Goal: Information Seeking & Learning: Compare options

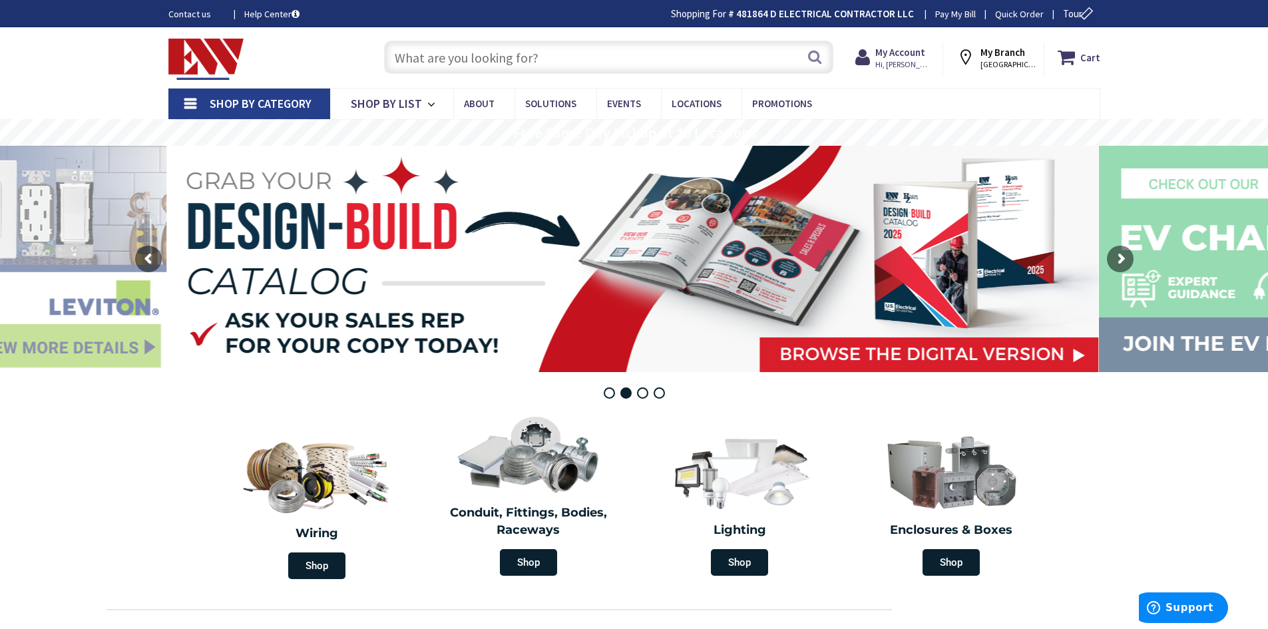
drag, startPoint x: 382, startPoint y: 230, endPoint x: 866, endPoint y: 407, distance: 515.5
click at [867, 408] on div "Enclosures & Boxes Shop" at bounding box center [952, 495] width 212 height 180
click at [423, 63] on input "text" at bounding box center [608, 57] width 449 height 33
paste input "BR48L125SP 125A"
type input "BR48L125SP 125A"
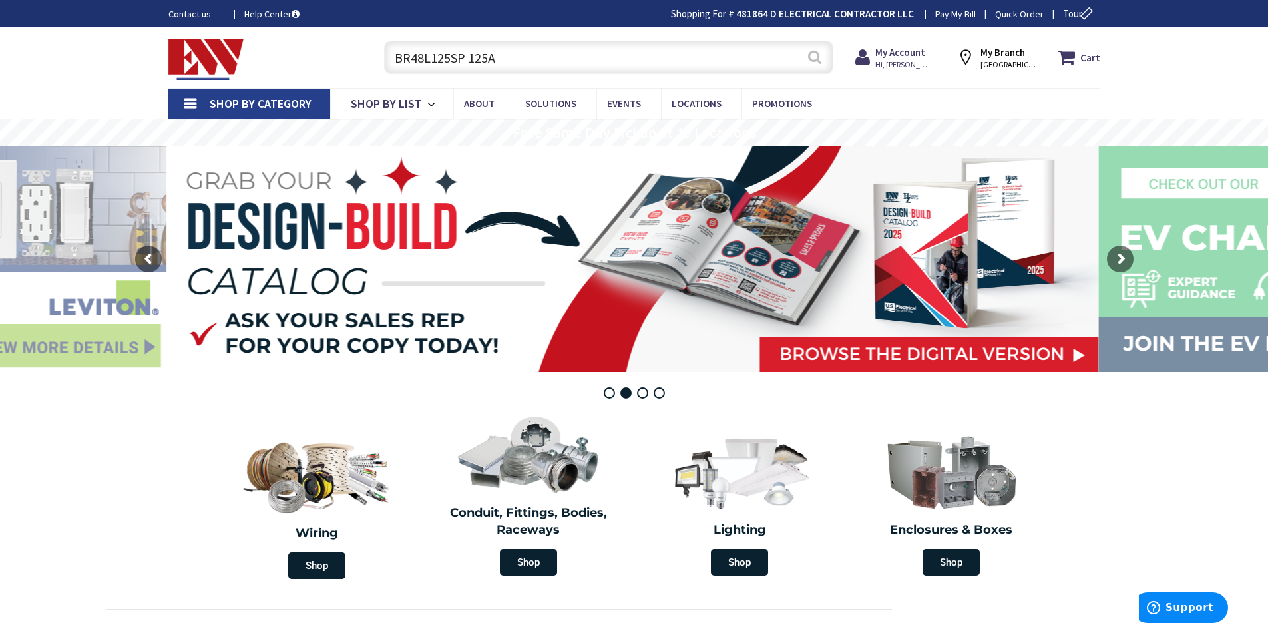
click at [815, 61] on button "Search" at bounding box center [814, 57] width 17 height 30
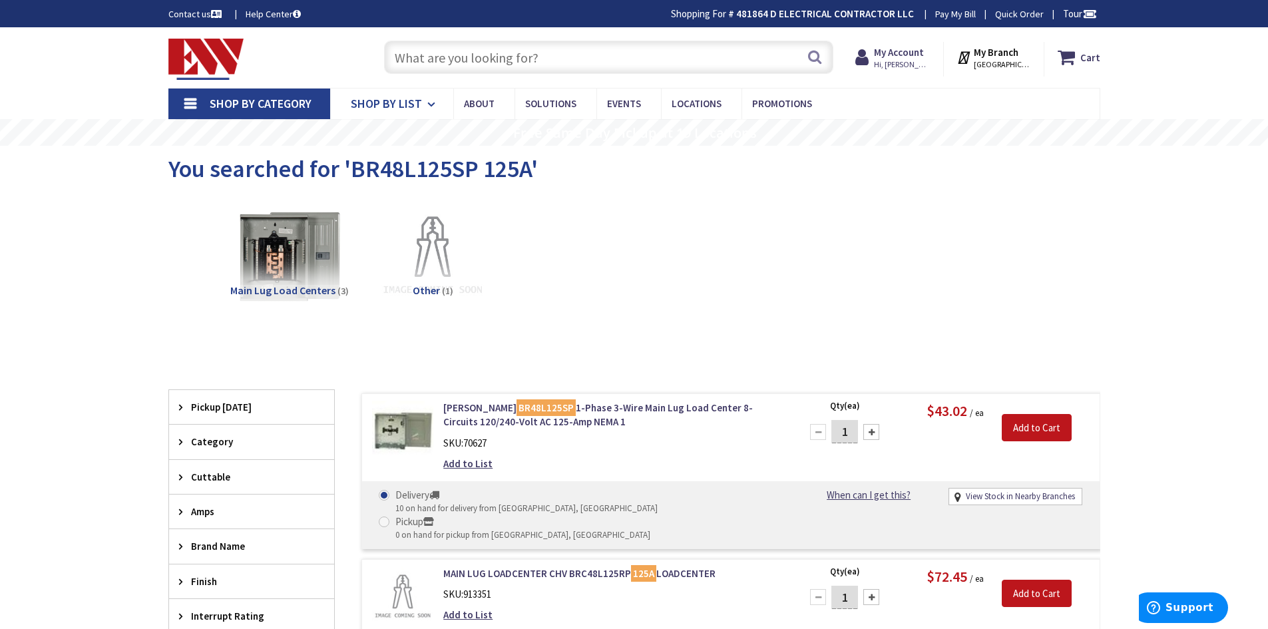
click at [402, 108] on span "Shop By List" at bounding box center [386, 103] width 71 height 15
click at [320, 105] on link "Shop By Category" at bounding box center [249, 104] width 162 height 31
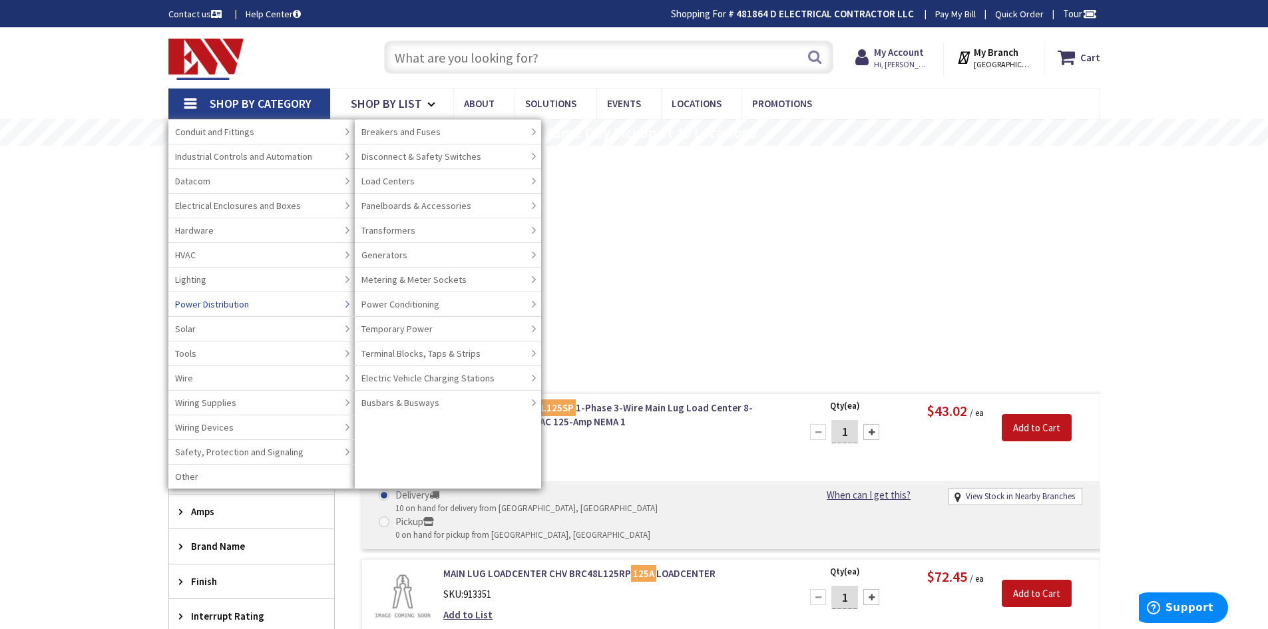
click at [276, 302] on link "Power Distribution" at bounding box center [261, 304] width 186 height 25
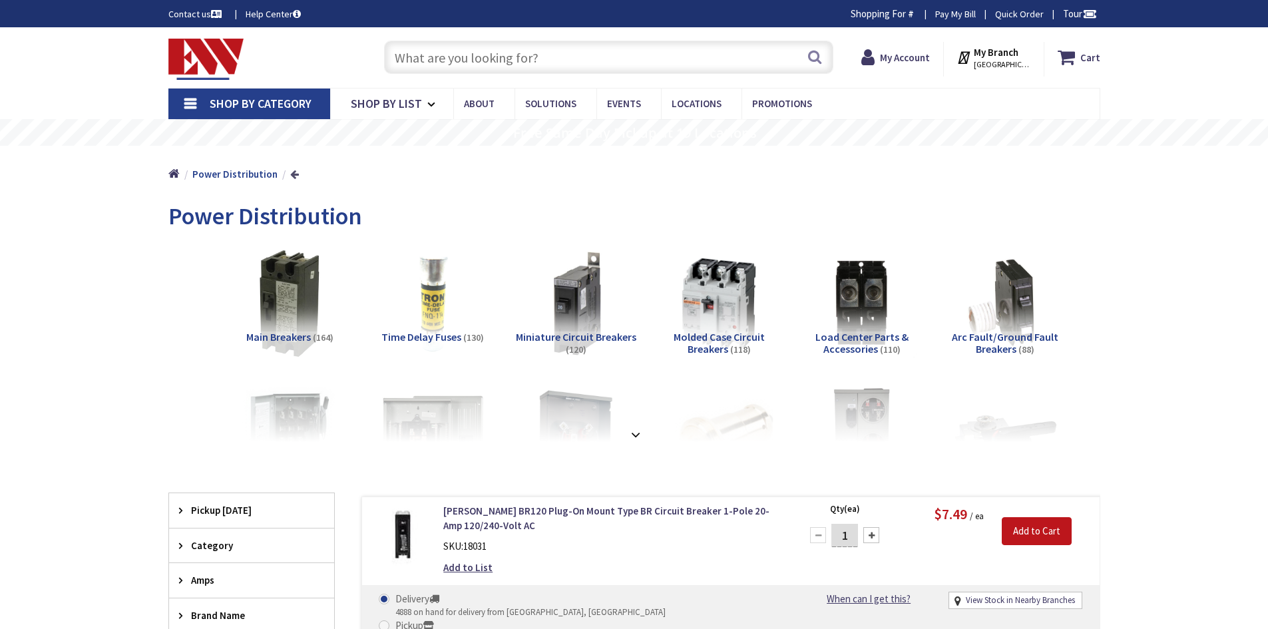
click at [290, 175] on link at bounding box center [294, 174] width 9 height 10
click at [231, 176] on strong "Power Distribution" at bounding box center [234, 174] width 85 height 13
click at [280, 107] on span "Shop By Category" at bounding box center [261, 103] width 102 height 15
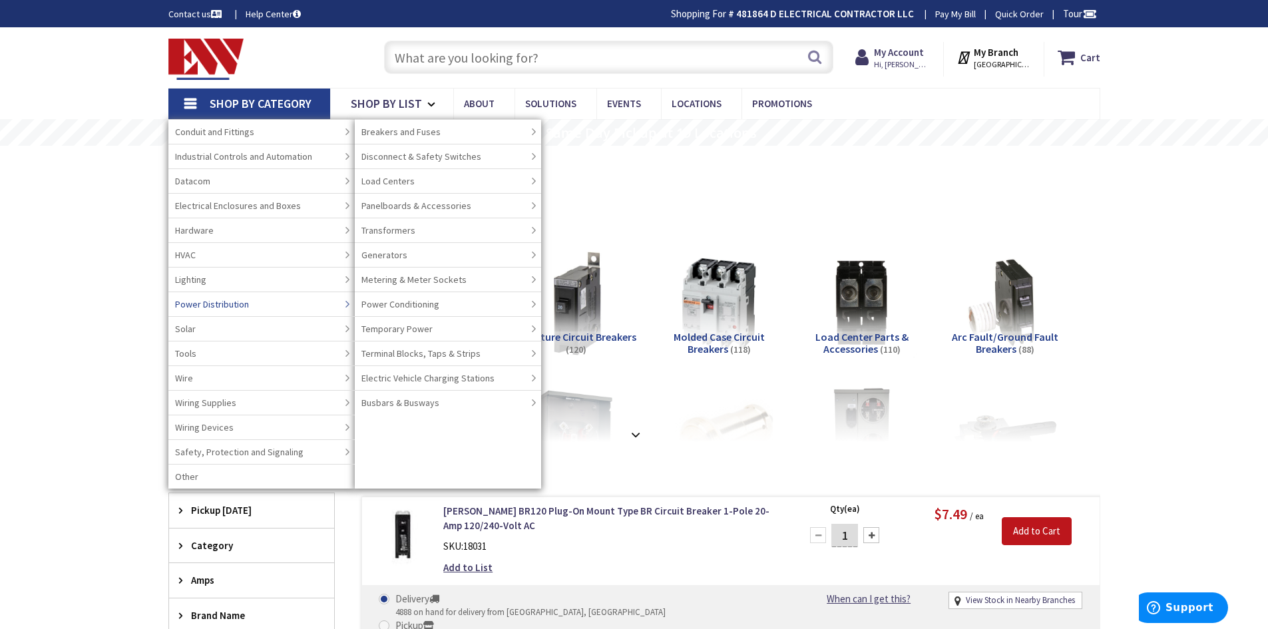
click at [283, 306] on link "Power Distribution" at bounding box center [261, 304] width 186 height 25
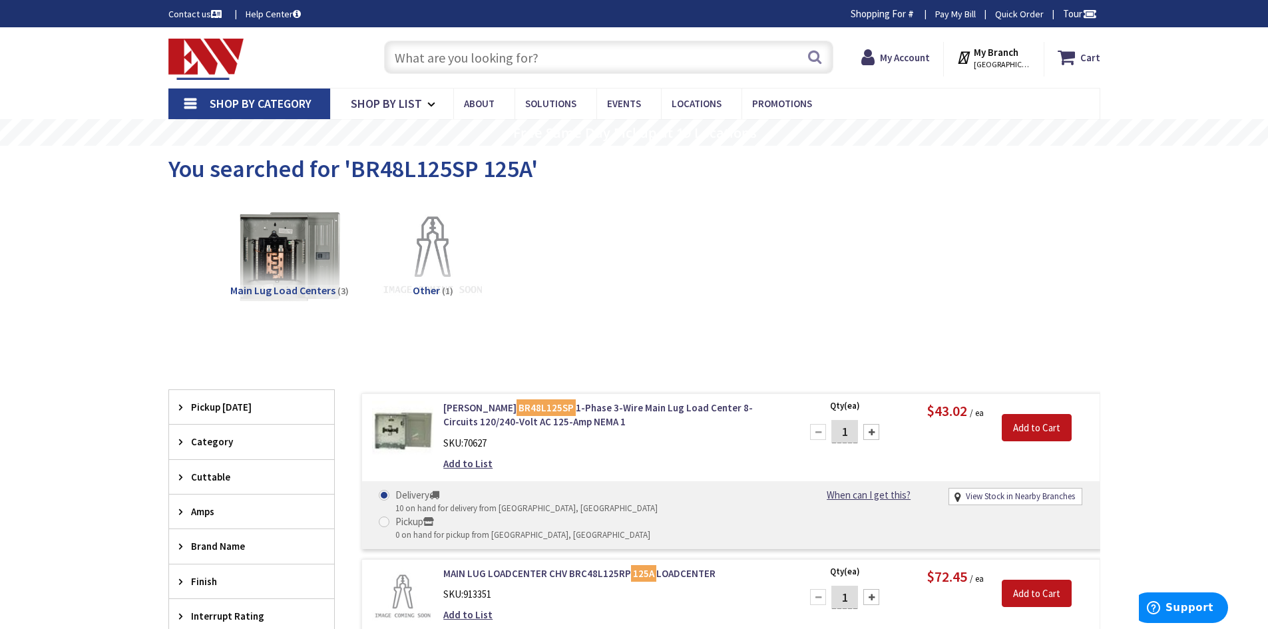
click at [298, 99] on span "Shop By Category" at bounding box center [261, 103] width 102 height 15
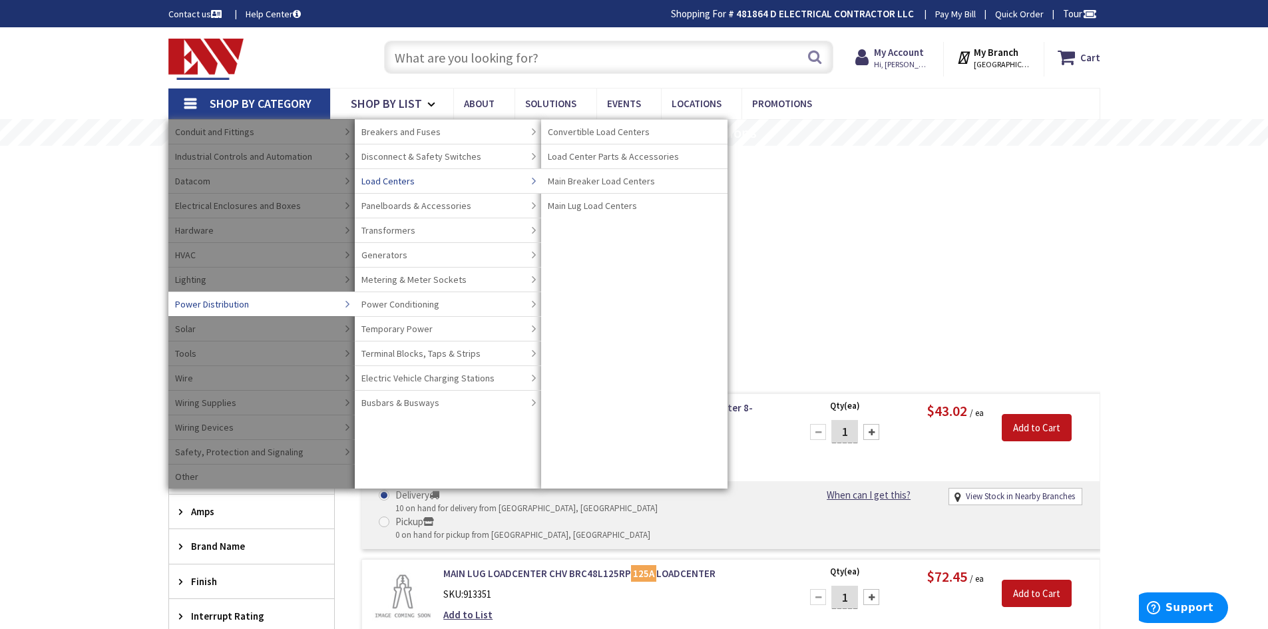
click at [379, 181] on span "Load Centers" at bounding box center [388, 180] width 53 height 13
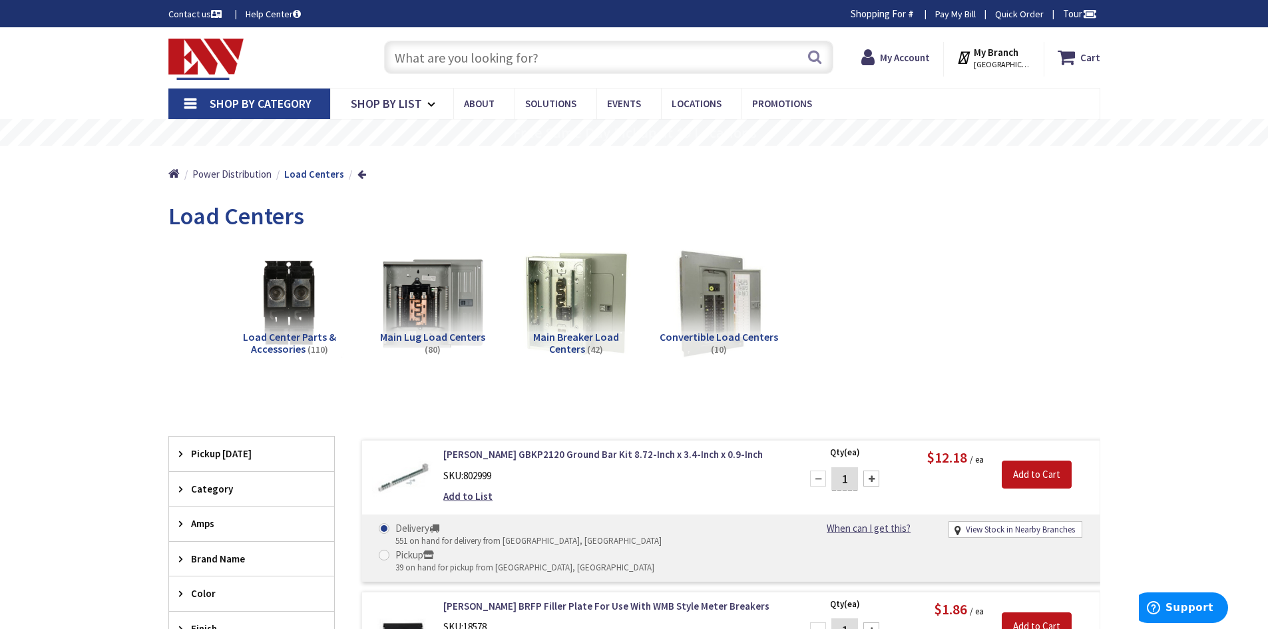
click at [292, 107] on span "Shop By Category" at bounding box center [261, 103] width 102 height 15
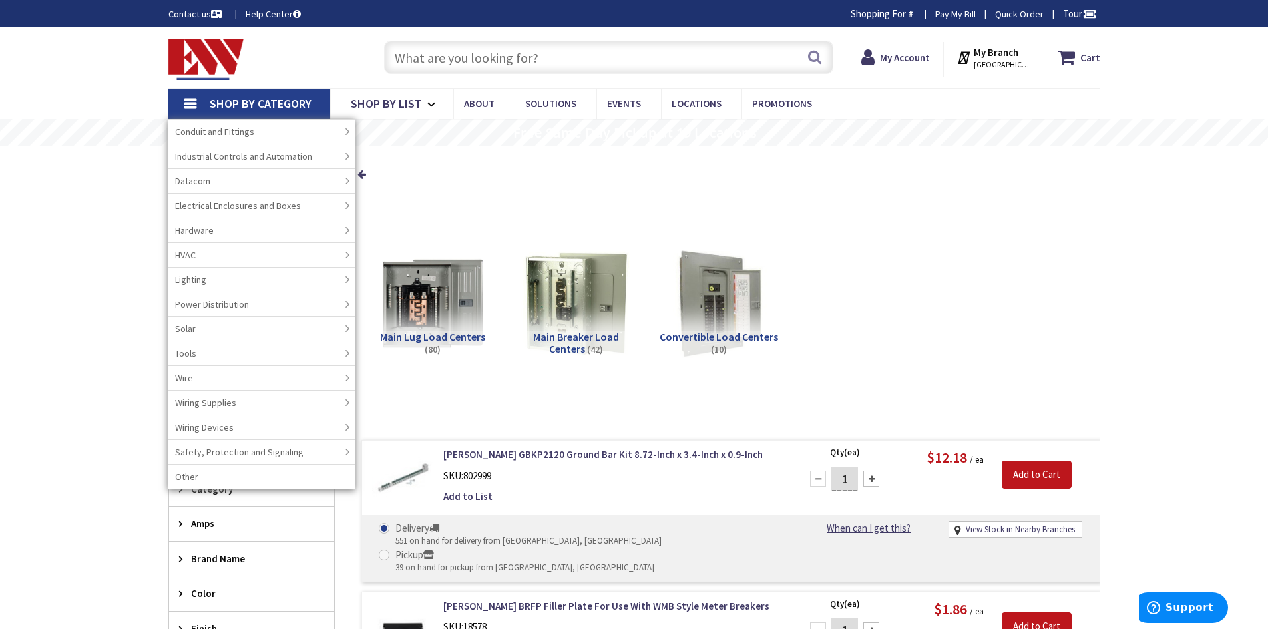
click at [541, 382] on div "Load Center Parts & Accessories (110) Main Lug Load Centers (80) Main Breaker L…" at bounding box center [635, 313] width 886 height 143
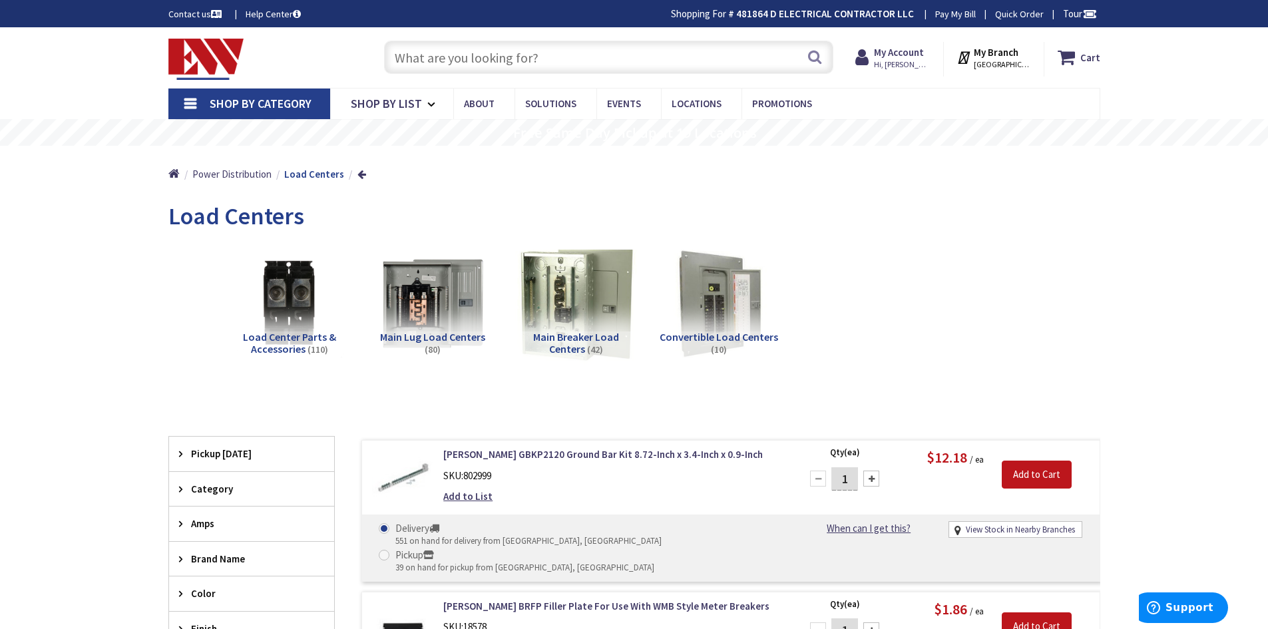
click at [577, 278] on img at bounding box center [575, 303] width 121 height 121
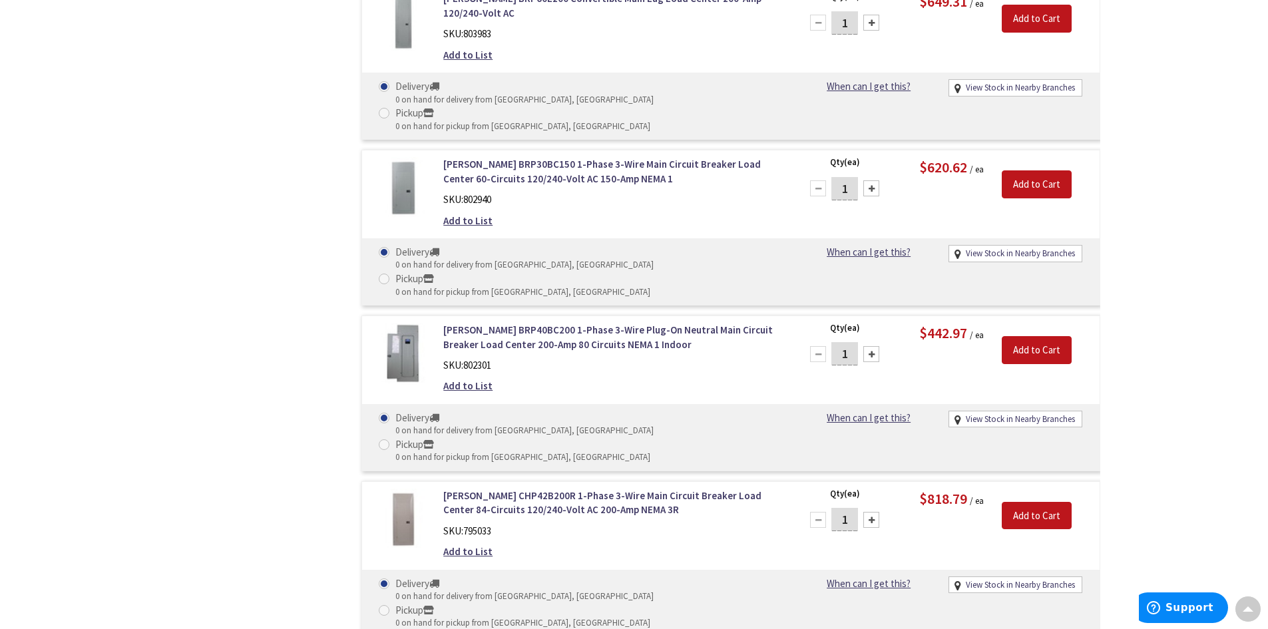
scroll to position [3941, 0]
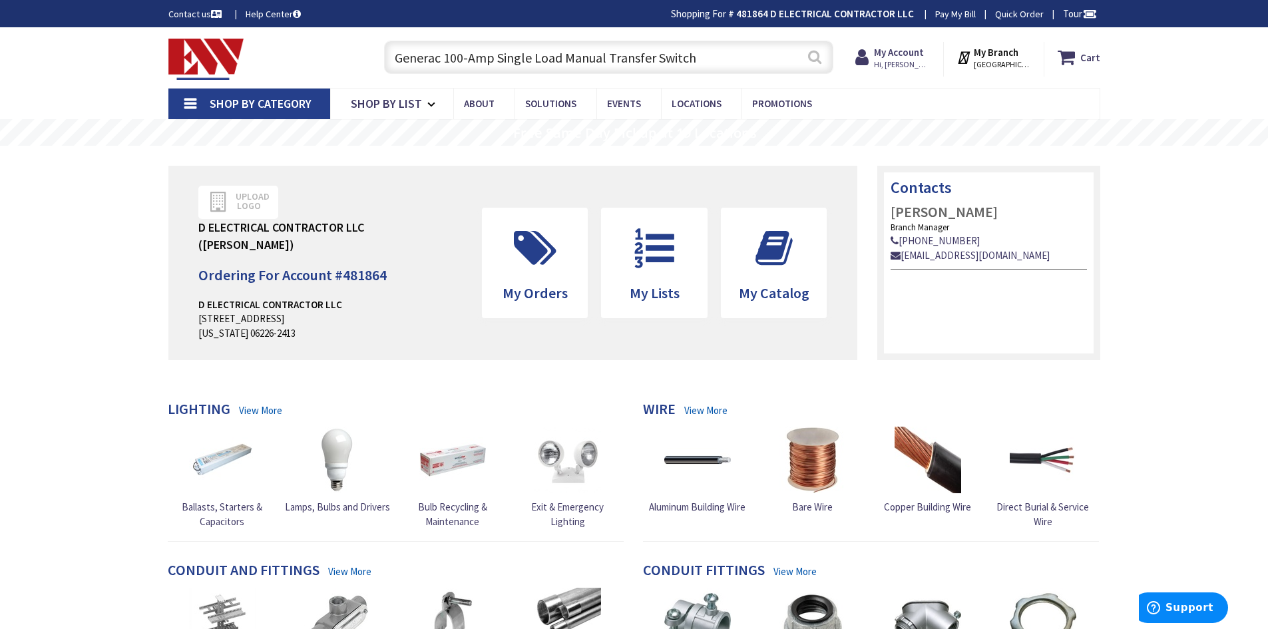
type input "Generac 100-Amp Single Load Manual Transfer Switch"
click at [813, 56] on button "Search" at bounding box center [814, 57] width 17 height 30
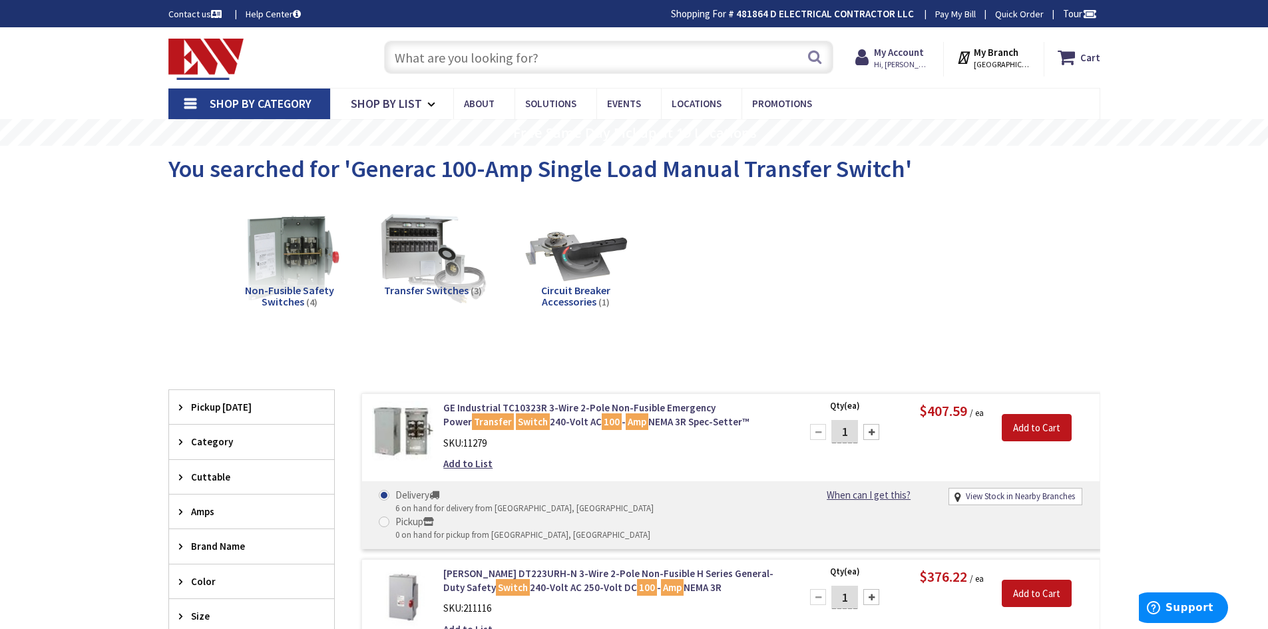
paste input "GED TC10323R 100A"
type input "GED TC10323R 100A"
click at [816, 59] on button "Search" at bounding box center [814, 57] width 17 height 30
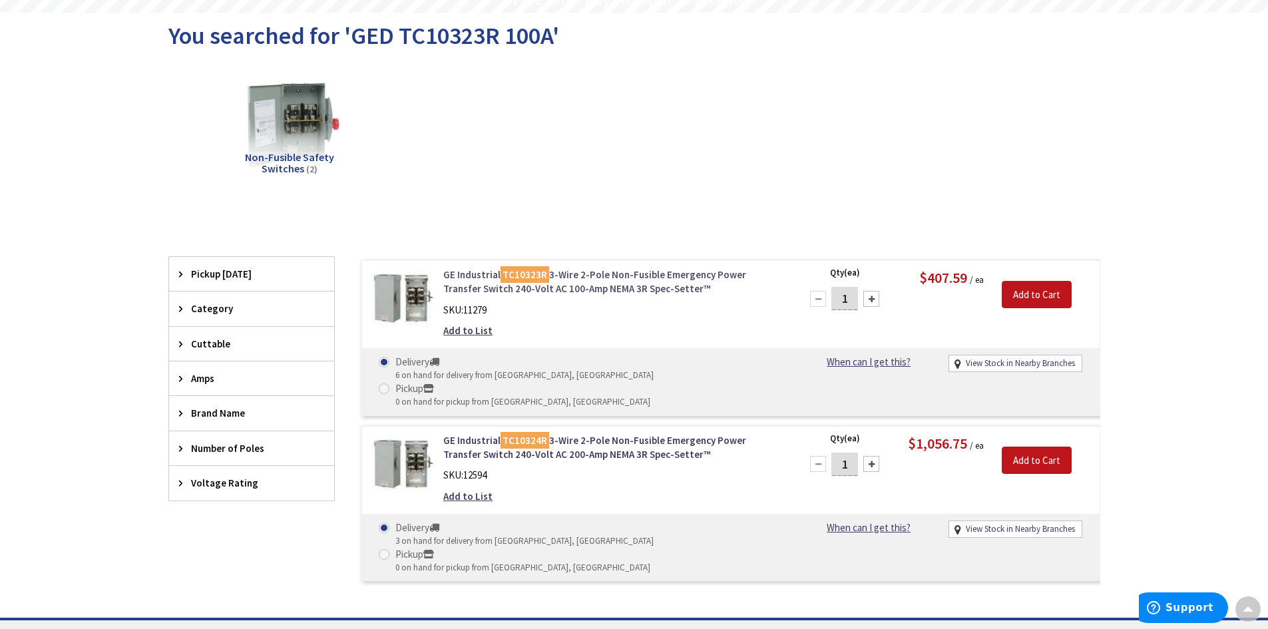
click at [461, 285] on link "GE Industrial TC10323R 3-Wire 2-Pole Non-Fusible Emergency Power Transfer Switc…" at bounding box center [612, 282] width 339 height 29
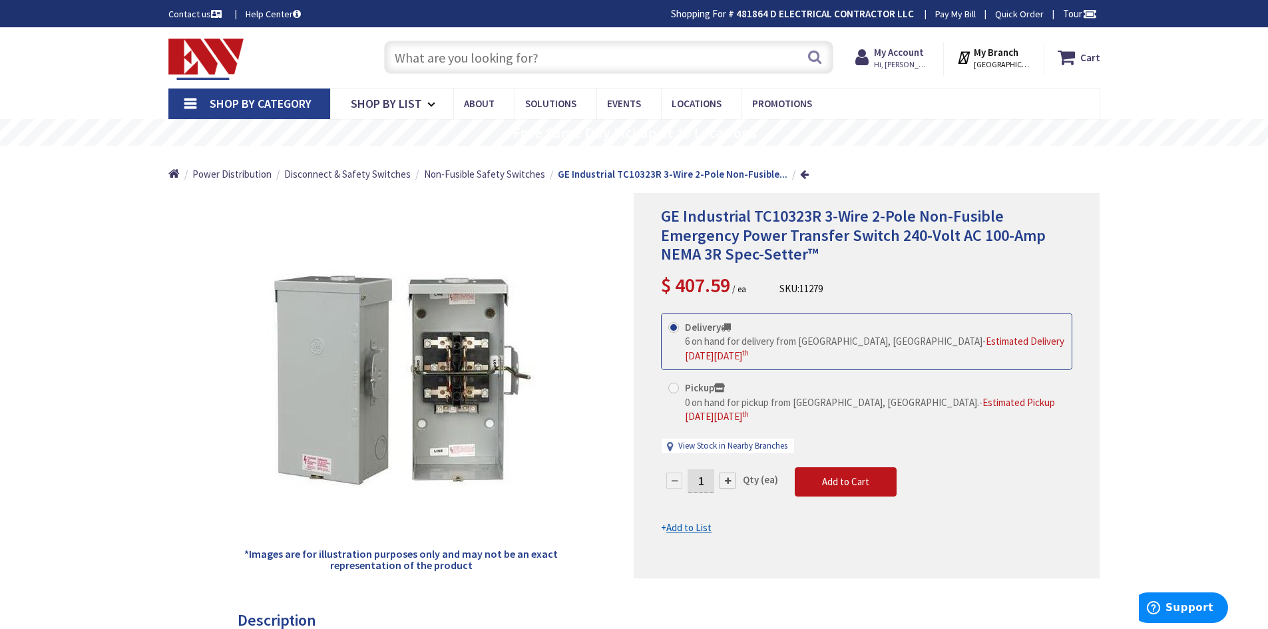
paste input "Eaton DT223URH-N"
type input "Eaton DT223URH-N"
click at [810, 57] on button "Search" at bounding box center [814, 57] width 17 height 30
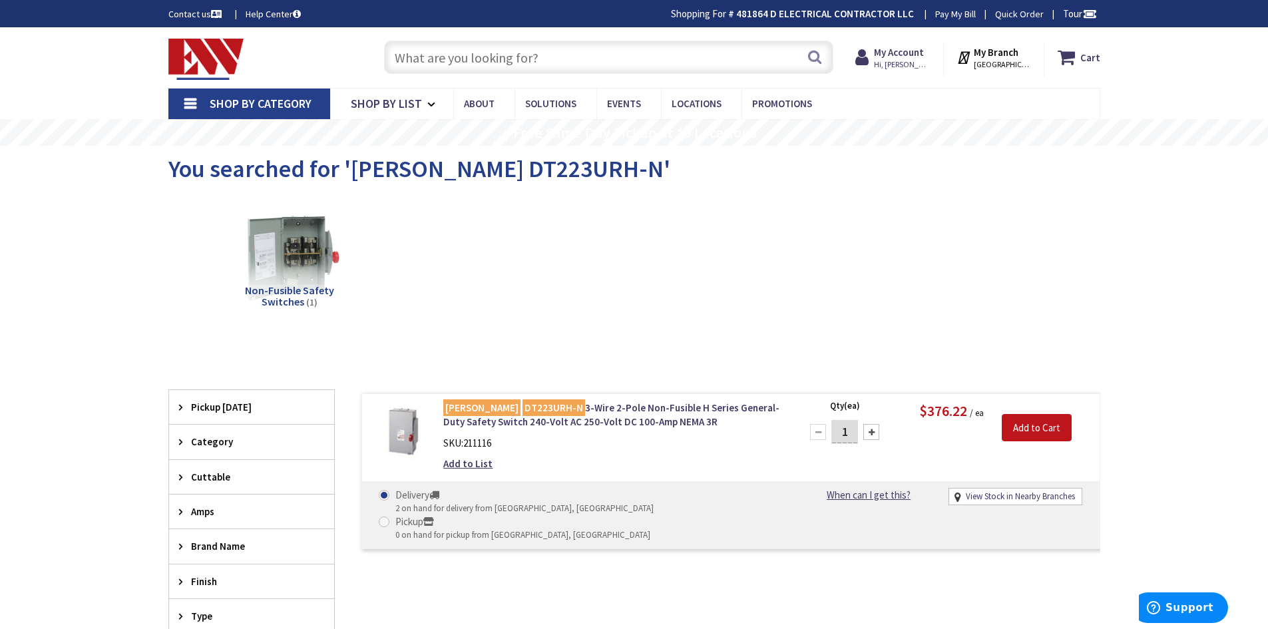
click at [570, 450] on div "Eaton DT223URH-N 3-Wire 2-Pole Non-Fusible H Series General-Duty Safety Switch …" at bounding box center [612, 439] width 359 height 77
paste input "GED TC10323R 100A"
type input "GED TC10323R 100A"
click at [815, 58] on button "Search" at bounding box center [814, 57] width 17 height 30
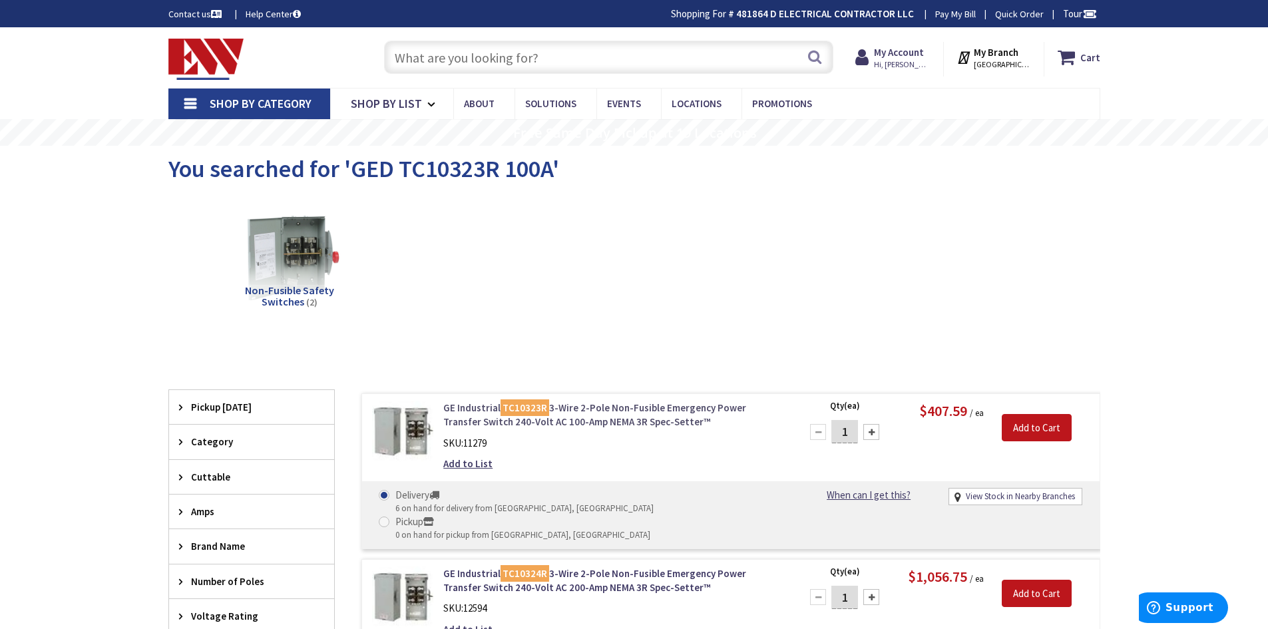
click at [575, 405] on link "GE Industrial TC10323R 3-Wire 2-Pole Non-Fusible Emergency Power Transfer Switc…" at bounding box center [612, 415] width 339 height 29
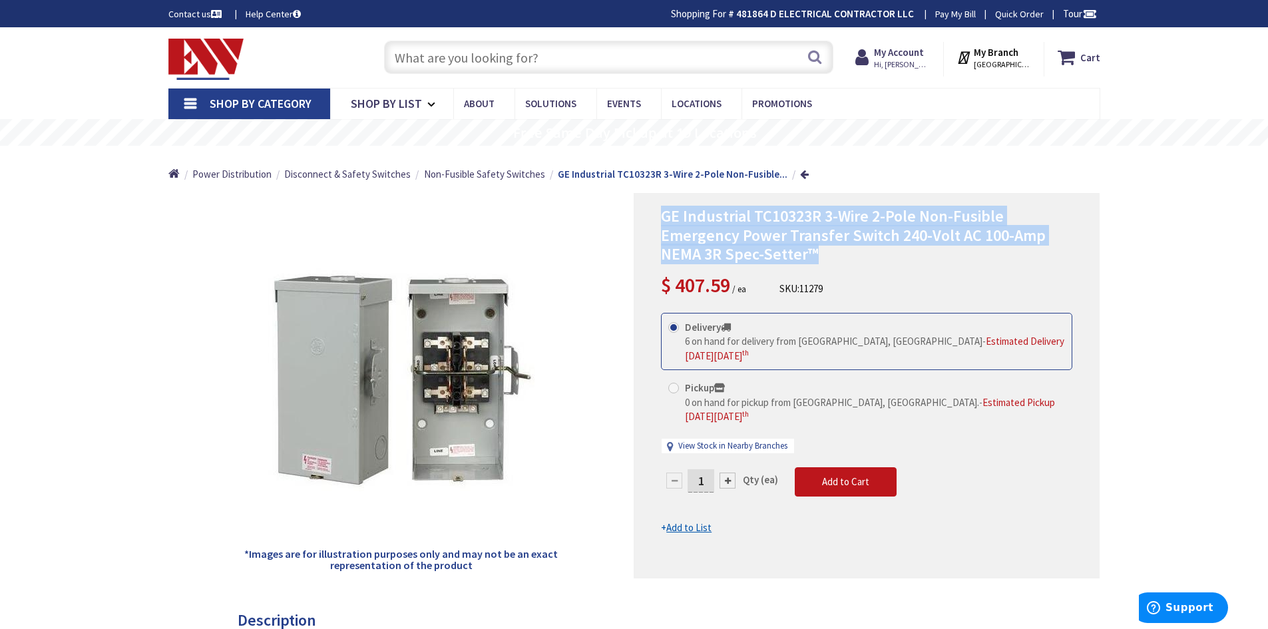
drag, startPoint x: 661, startPoint y: 214, endPoint x: 951, endPoint y: 235, distance: 290.4
click at [1022, 253] on div "GE Industrial TC10323R 3-Wire 2-Pole Non-Fusible Emergency Power Transfer Switc…" at bounding box center [867, 386] width 466 height 386
copy span "GE Industrial TC10323R 3-Wire 2-Pole Non-Fusible Emergency Power Transfer Switc…"
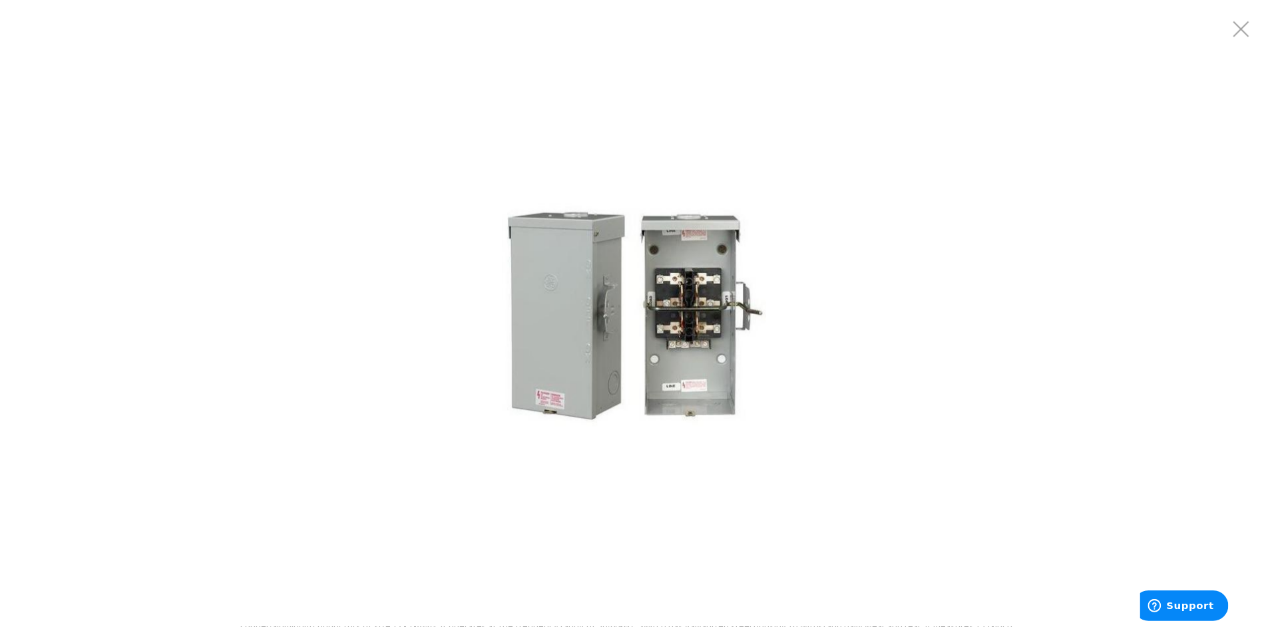
scroll to position [67, 0]
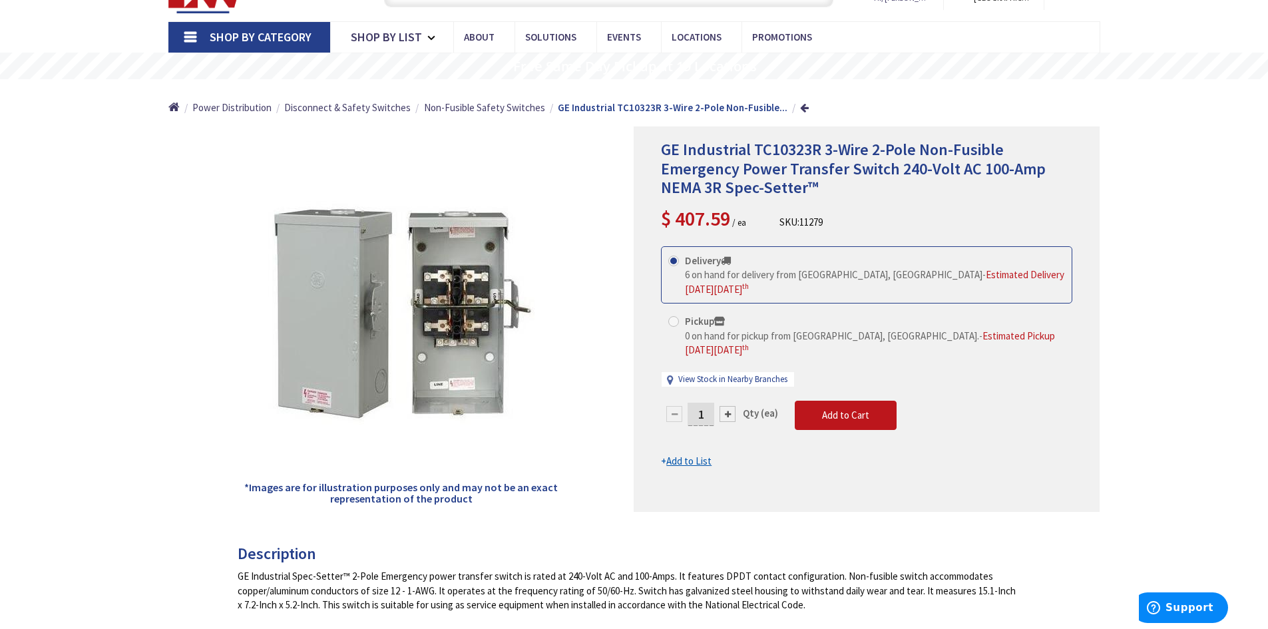
click at [919, 204] on div "GE Industrial TC10323R 3-Wire 2-Pole Non-Fusible Emergency Power Transfer Switc…" at bounding box center [866, 186] width 411 height 93
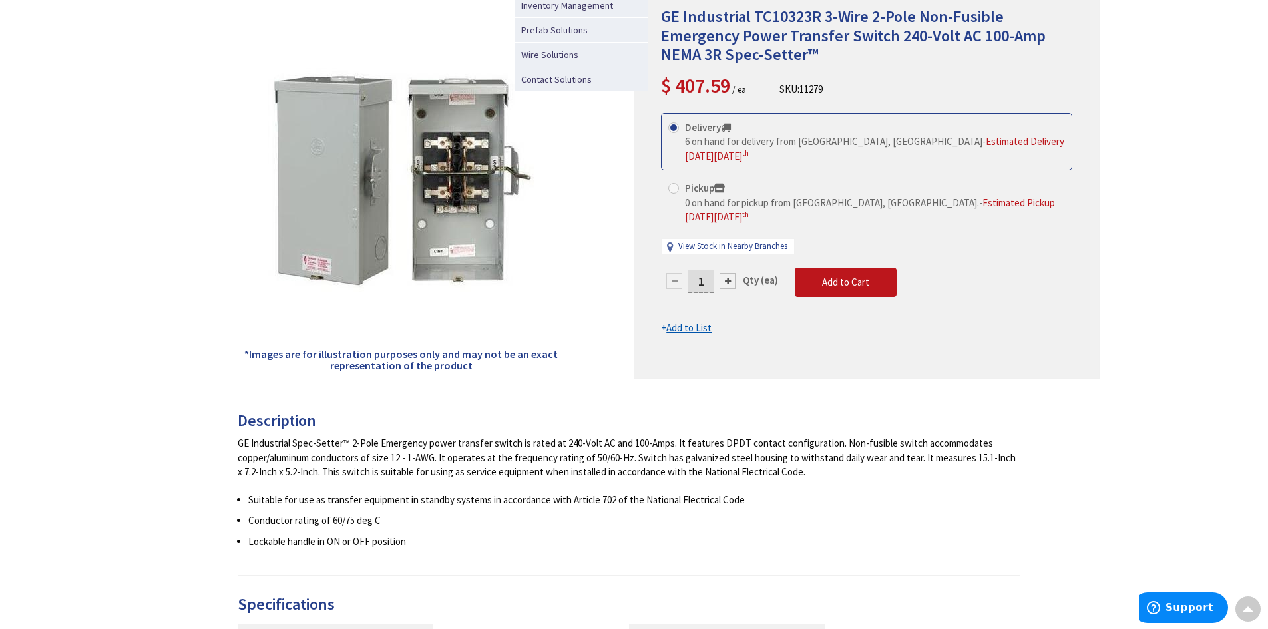
scroll to position [0, 0]
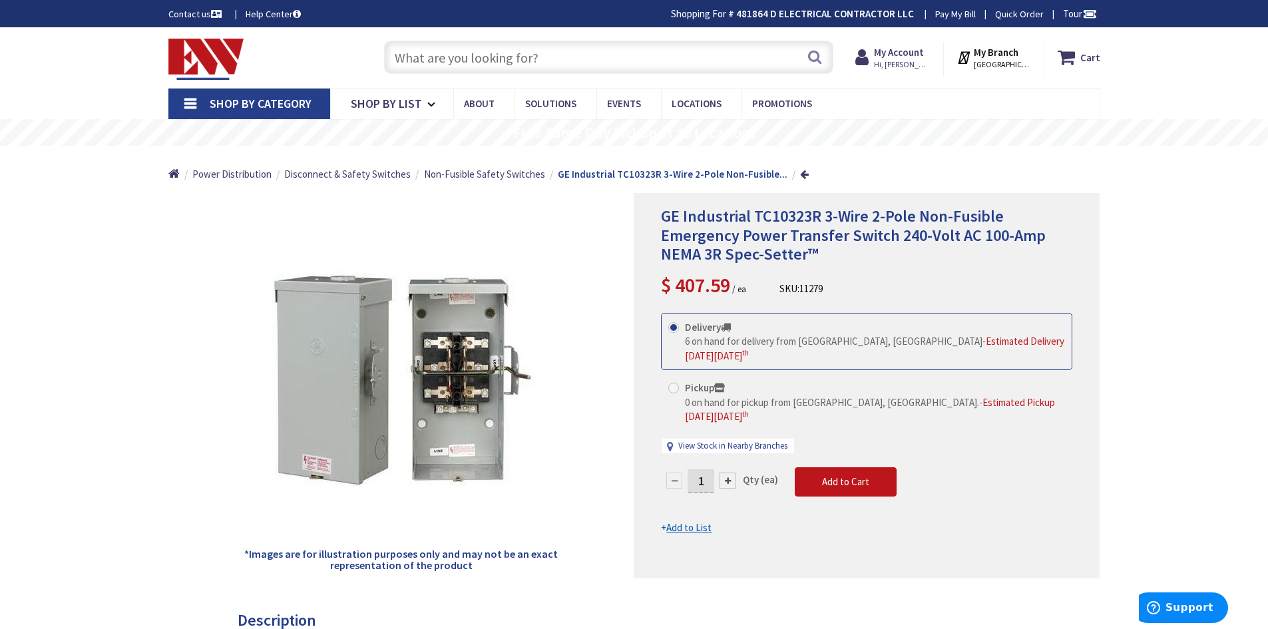
click at [472, 61] on input "text" at bounding box center [608, 57] width 449 height 33
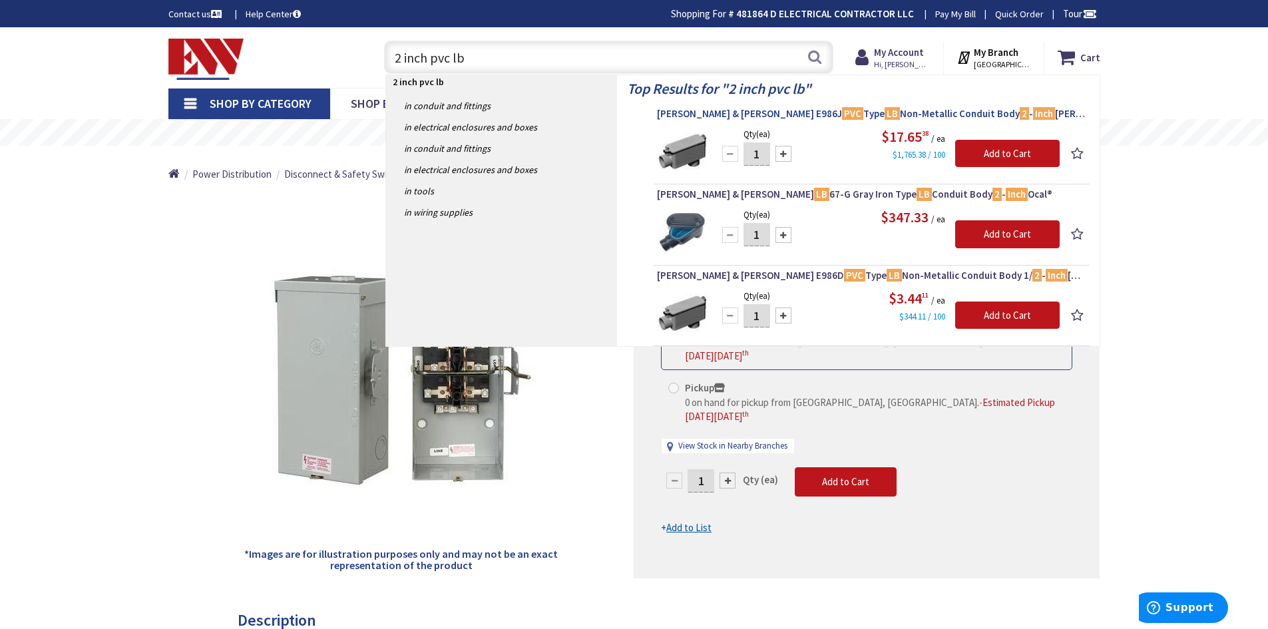
type input "2 inch pvc lb"
click at [718, 115] on span "Thomas & Betts E986J PVC Type LB Non-Metallic Conduit Body 2 - Inch Carlon®" at bounding box center [871, 113] width 429 height 13
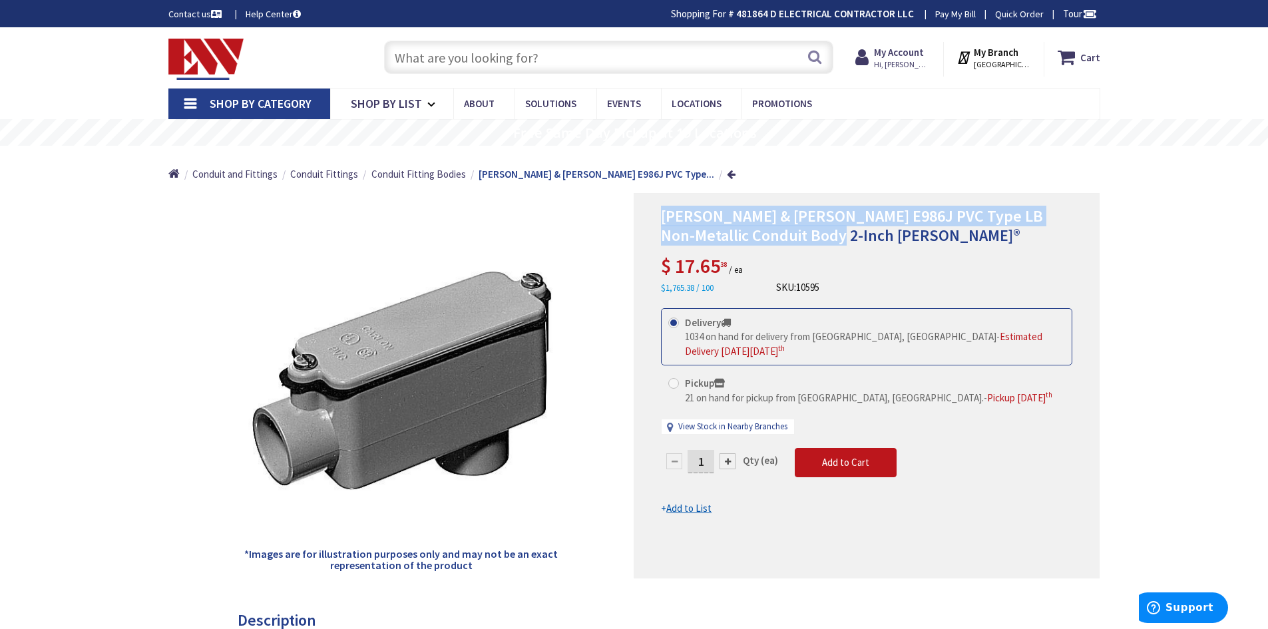
drag, startPoint x: 663, startPoint y: 216, endPoint x: 1013, endPoint y: 228, distance: 351.1
click at [1041, 235] on h1 "Thomas & Betts E986J PVC Type LB Non-Metallic Conduit Body 2-Inch Carlon®" at bounding box center [866, 226] width 411 height 39
copy span "Thomas & Betts E986J PVC Type LB Non-Metallic Conduit Body 2-Inch Carlon®"
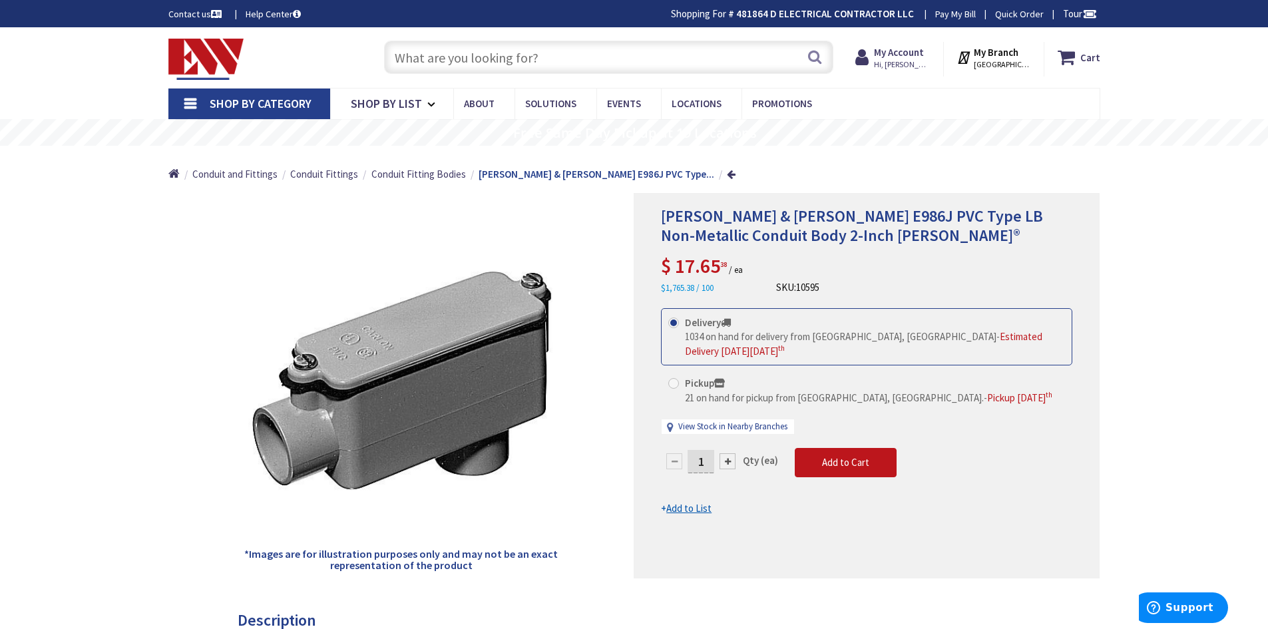
paste input "2 inch PVC TA"
type input "2 inch PVC TA"
click at [815, 61] on button "Search" at bounding box center [814, 57] width 17 height 30
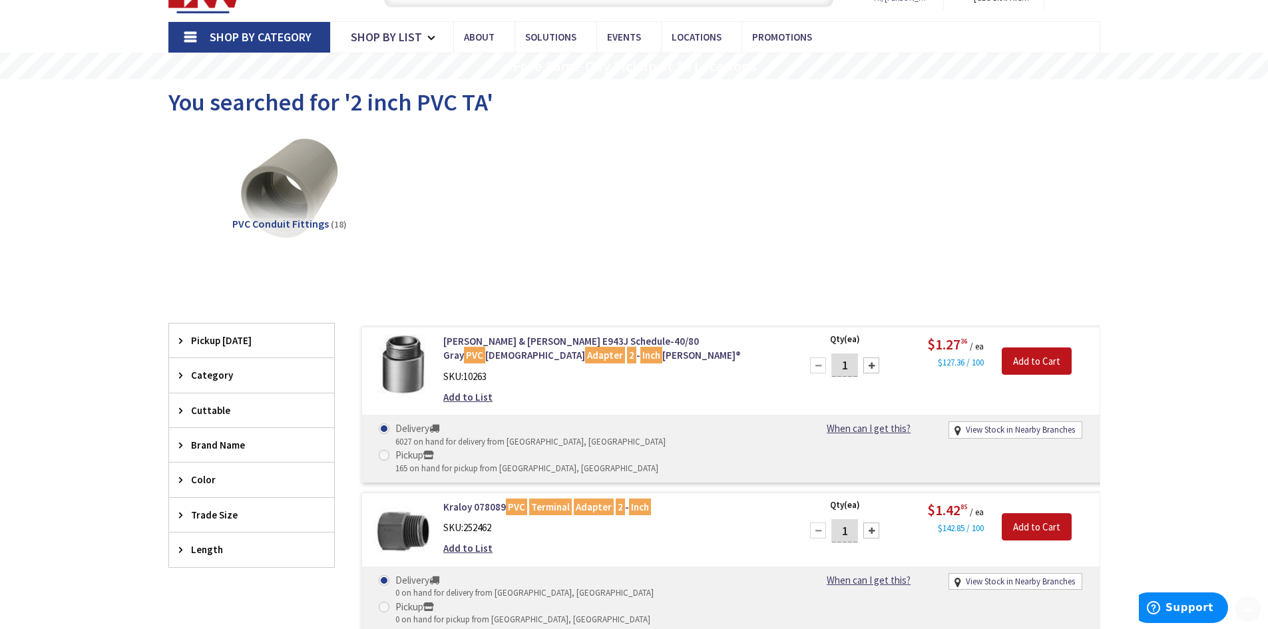
scroll to position [133, 0]
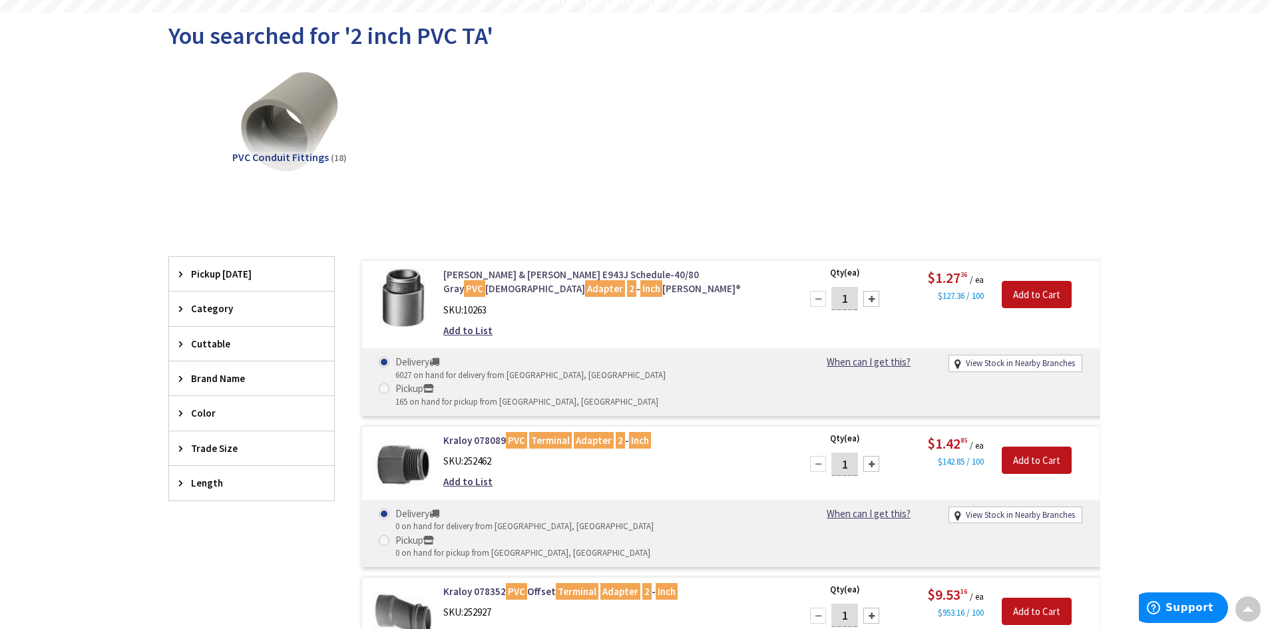
click at [470, 272] on link "Thomas & Betts E943J Schedule-40/80 Gray PVC Male Adapter 2 - Inch Carlon®" at bounding box center [612, 282] width 339 height 29
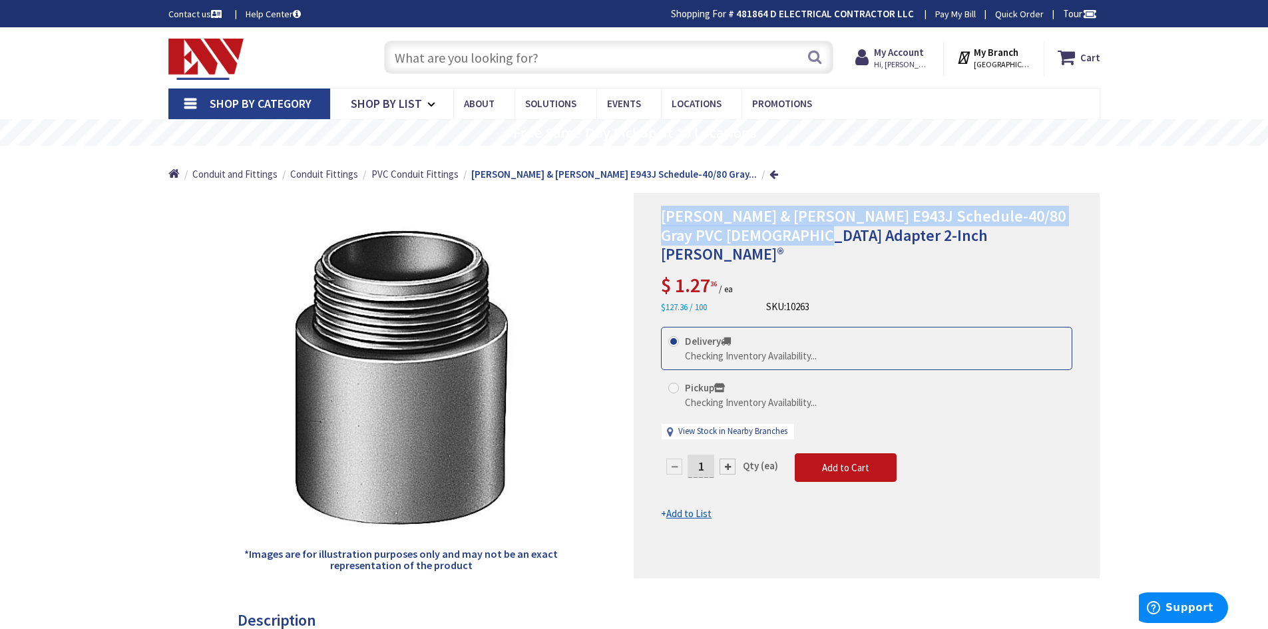
drag, startPoint x: 664, startPoint y: 216, endPoint x: 1009, endPoint y: 232, distance: 345.9
click at [1010, 232] on h1 "Thomas & Betts E943J Schedule-40/80 Gray PVC Male Adapter 2-Inch Carlon®" at bounding box center [866, 235] width 411 height 57
copy span "Thomas & Betts E943J Schedule-40/80 Gray PVC Male Adapter 2-Inch Carlon®"
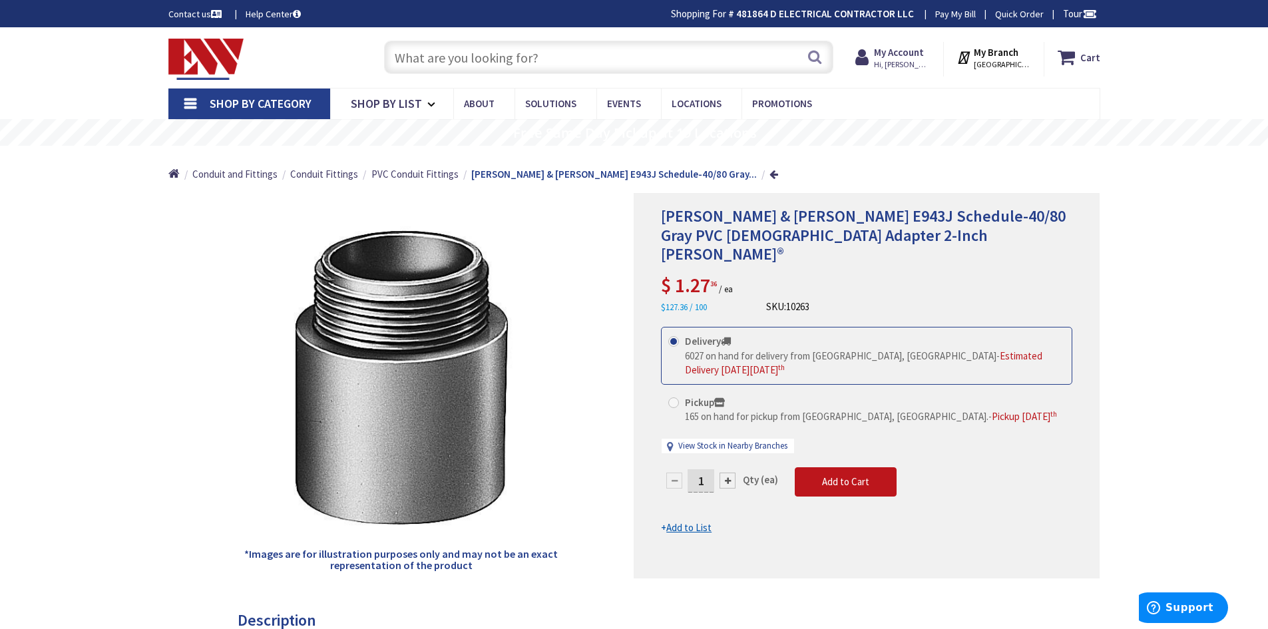
click at [471, 62] on input "text" at bounding box center [608, 57] width 449 height 33
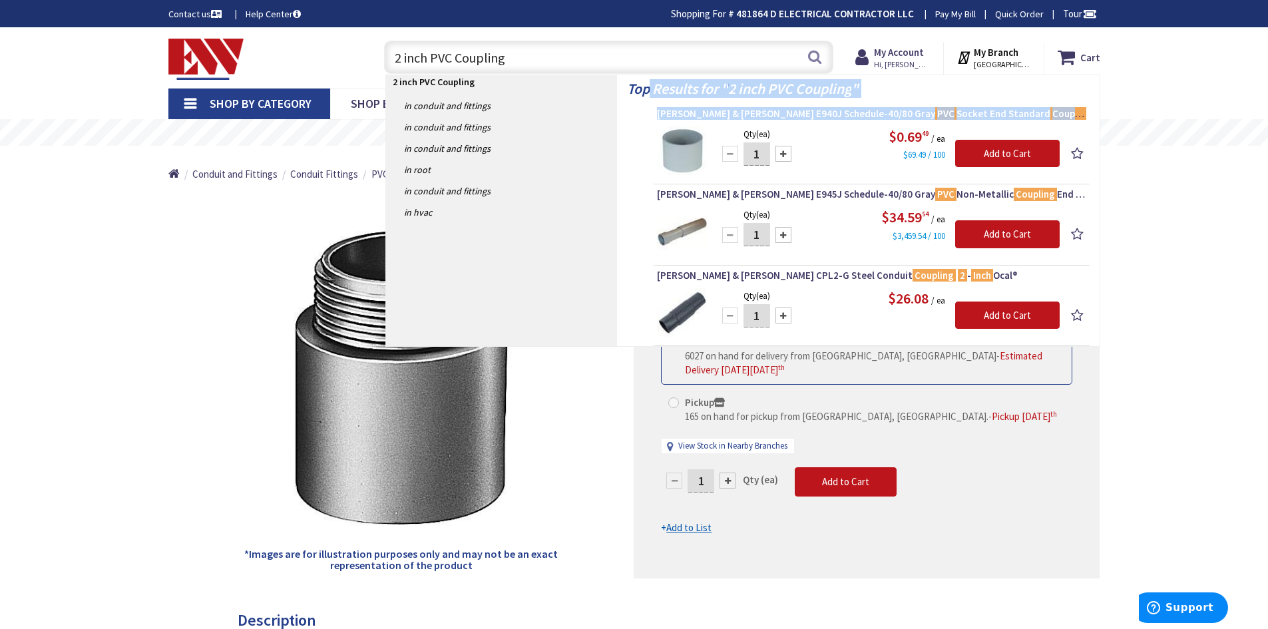
drag, startPoint x: 651, startPoint y: 115, endPoint x: 1073, endPoint y: 115, distance: 421.5
click at [1073, 115] on div "Top Results for " 2 inch PVC Coupling " Thomas & Betts E940J Schedule-40/80 Gra…" at bounding box center [858, 210] width 483 height 271
copy div "Results for " 2 inch PVC Coupling " Thomas & Betts E940J Schedule-40/80 Gray PV…"
click at [515, 55] on input "2 inch PVC Coupling" at bounding box center [608, 57] width 449 height 33
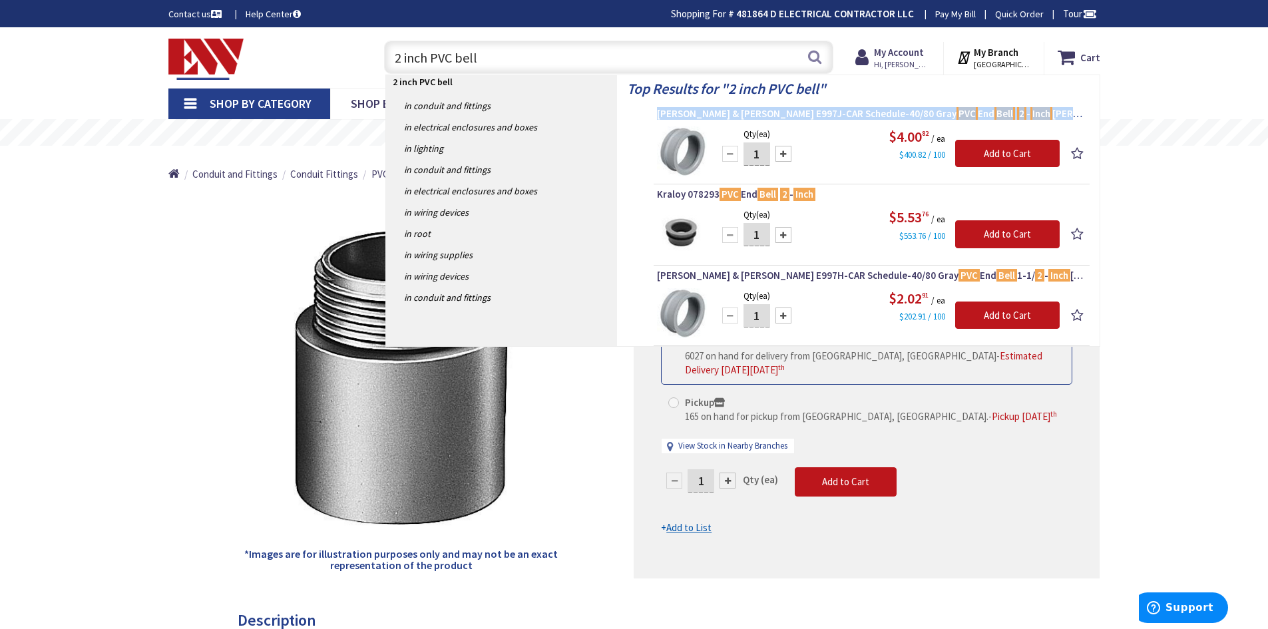
drag, startPoint x: 656, startPoint y: 114, endPoint x: 996, endPoint y: 116, distance: 340.3
click at [996, 116] on li "Thomas & Betts E997J-CAR Schedule-40/80 Gray PVC End Bell 2 - Inch Carlon® Qty …" at bounding box center [872, 146] width 436 height 78
copy span "Thomas & Betts E997J-CAR Schedule-40/80 Gray PVC End Bell 2 - Inch Carlon"
click at [486, 57] on input "2 inch PVC bell" at bounding box center [608, 57] width 449 height 33
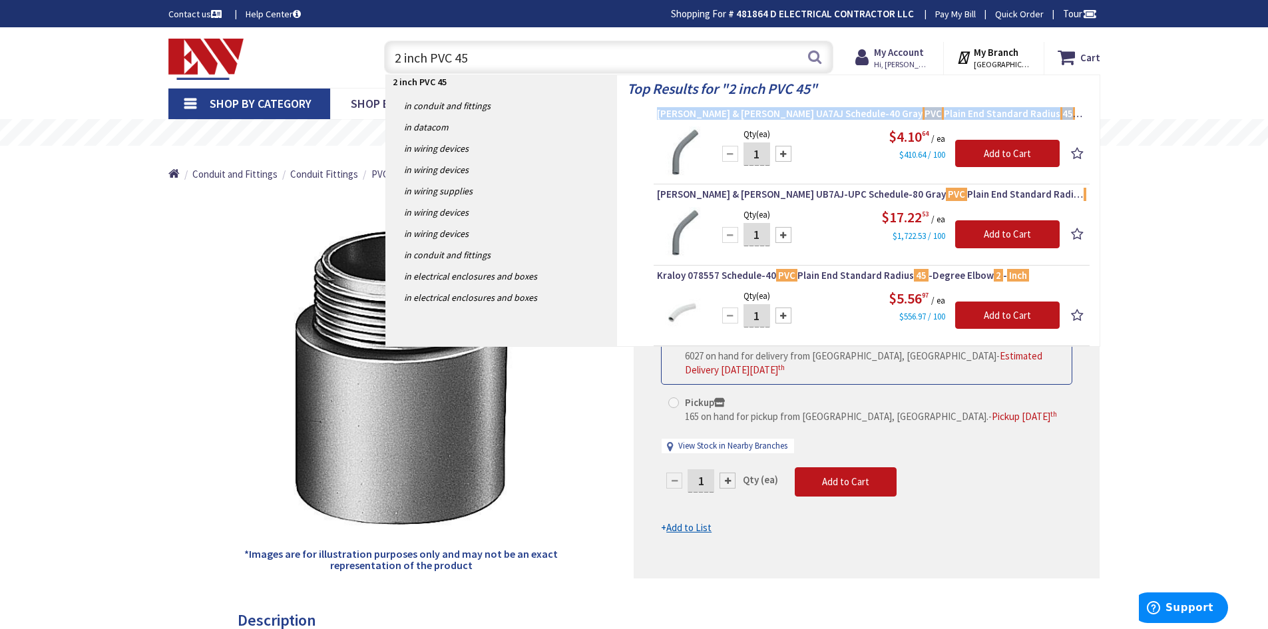
drag, startPoint x: 655, startPoint y: 113, endPoint x: 1080, endPoint y: 115, distance: 424.8
click at [1080, 115] on li "Thomas & Betts UA7AJ Schedule-40 Gray PVC Plain End Standard Radius 45 -Degree …" at bounding box center [872, 146] width 436 height 78
copy span "Thomas & Betts UA7AJ Schedule-40 Gray PVC Plain End Standard Radius 45 -Degree …"
click at [475, 58] on input "2 inch PVC 45" at bounding box center [608, 57] width 449 height 33
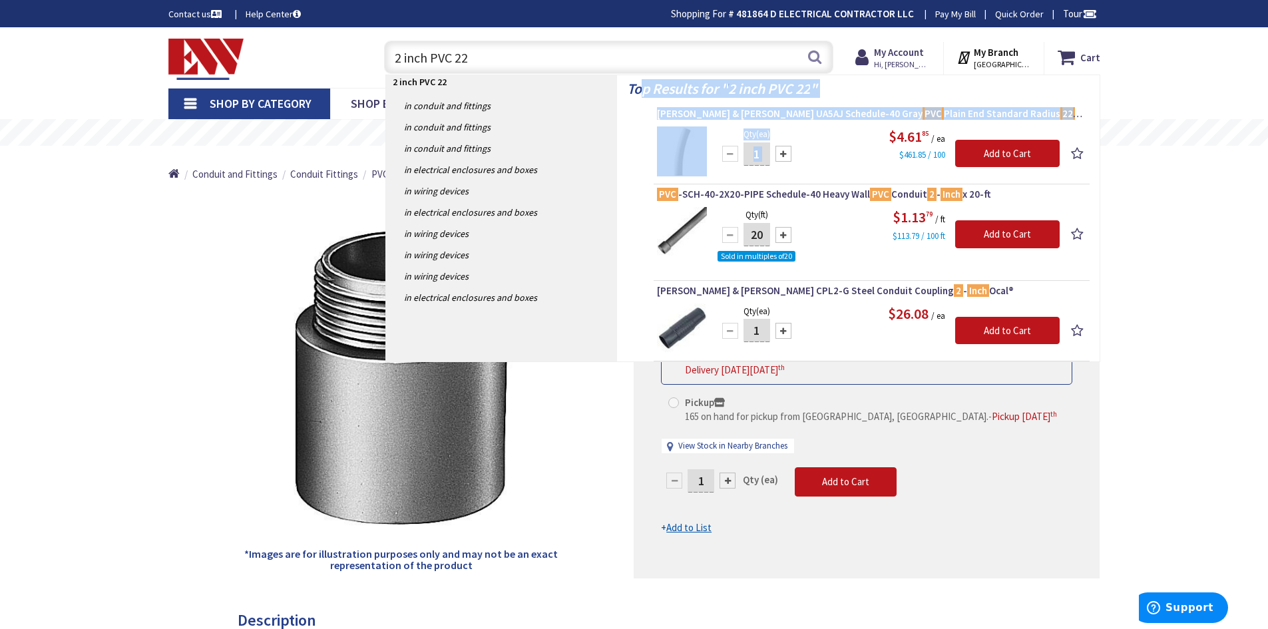
drag, startPoint x: 647, startPoint y: 115, endPoint x: 833, endPoint y: 129, distance: 186.3
click at [833, 129] on div "Top Results for " 2 inch PVC 22 " Thomas & Betts UA5AJ Schedule-40 Gray PVC Pla…" at bounding box center [858, 218] width 483 height 286
click at [833, 129] on div "$4.61 85 / ea $461.85 / 100" at bounding box center [888, 144] width 343 height 35
drag, startPoint x: 657, startPoint y: 115, endPoint x: 1075, endPoint y: 116, distance: 418.2
click at [1075, 116] on li "Thomas & Betts UA5AJ Schedule-40 Gray PVC Plain End Standard Radius 22 -1/ 2 -D…" at bounding box center [872, 146] width 436 height 78
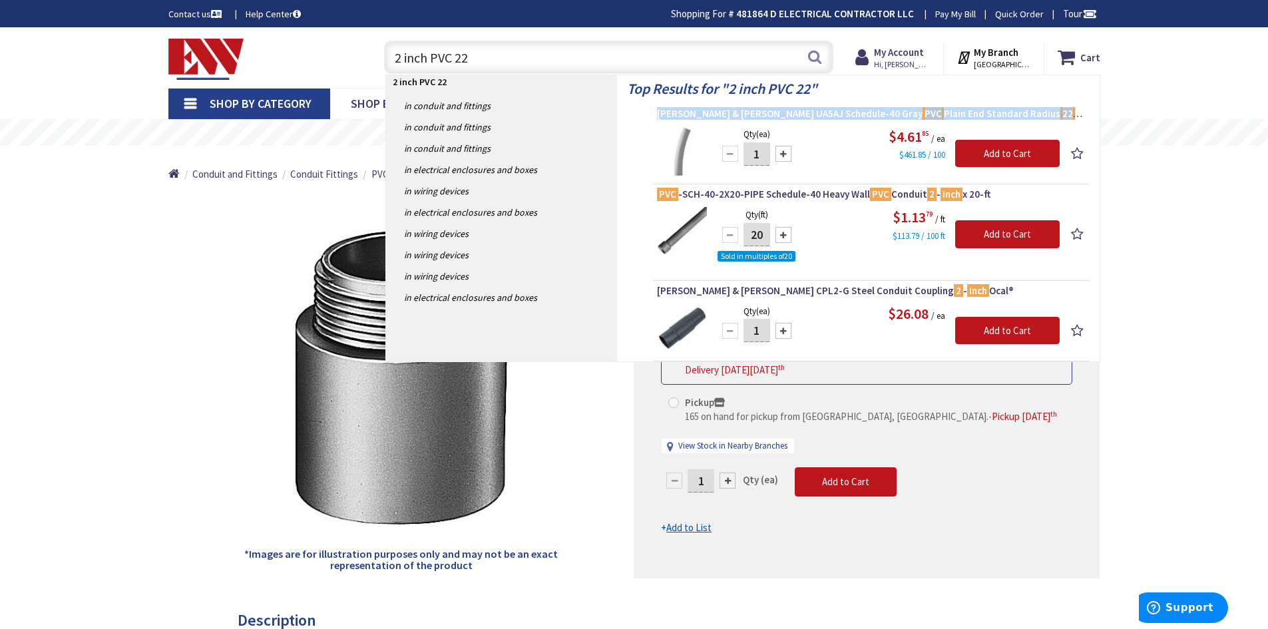
copy span "Thomas & Betts UA5AJ Schedule-40 Gray PVC Plain End Standard Radius 22 -1/ 2 -D…"
click at [481, 55] on input "2 inch PVC 22" at bounding box center [608, 57] width 449 height 33
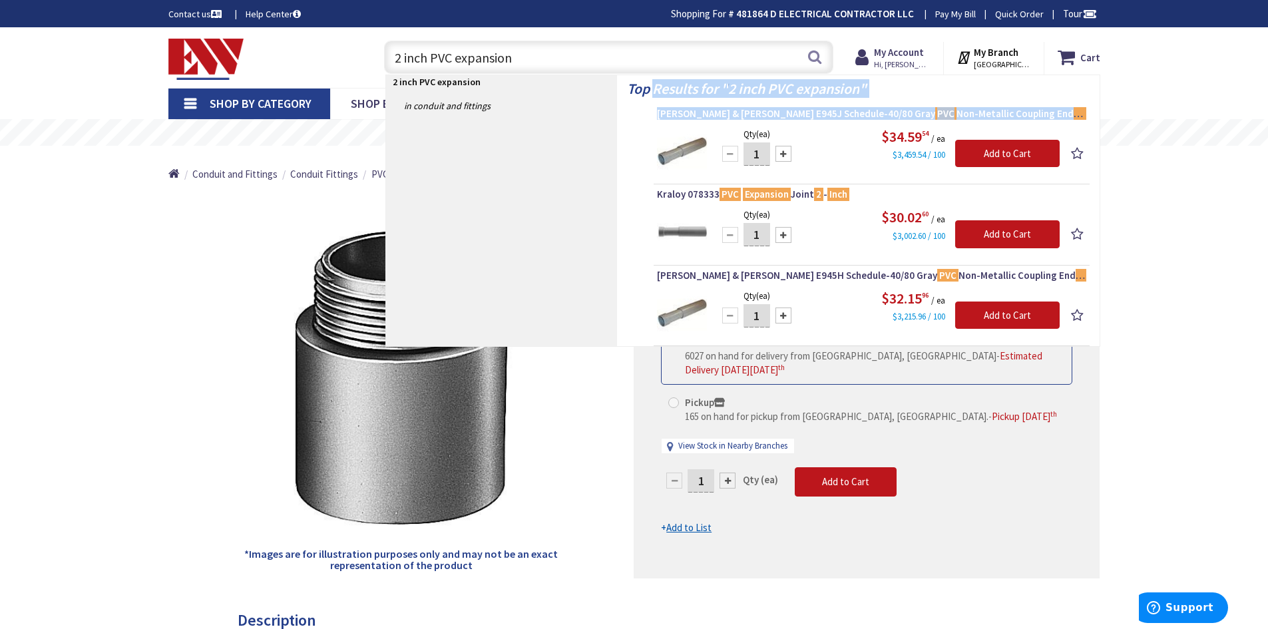
drag, startPoint x: 653, startPoint y: 116, endPoint x: 1069, endPoint y: 115, distance: 416.2
click at [1072, 116] on div "Top Results for " 2 inch PVC expansion " Thomas & Betts E945J Schedule-40/80 Gr…" at bounding box center [858, 210] width 483 height 271
copy div "Results for " 2 inch PVC expansion " Thomas & Betts E945J Schedule-40/80 Gray P…"
click at [521, 60] on input "2 inch PVC expansion" at bounding box center [608, 57] width 449 height 33
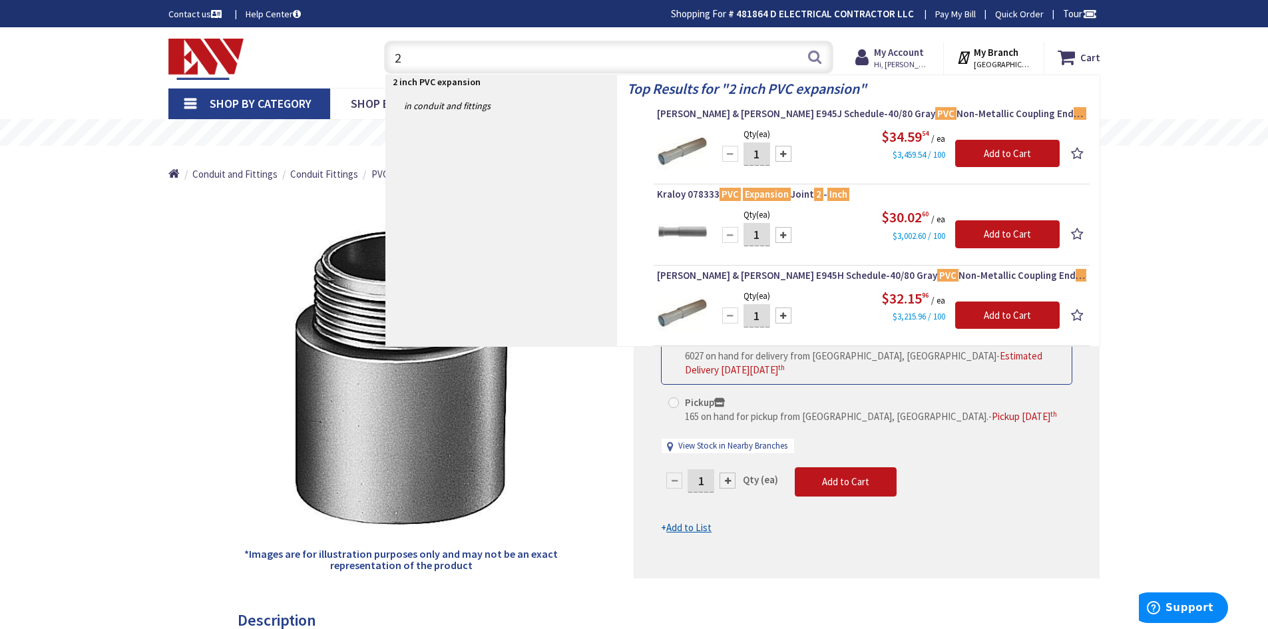
type input "2"
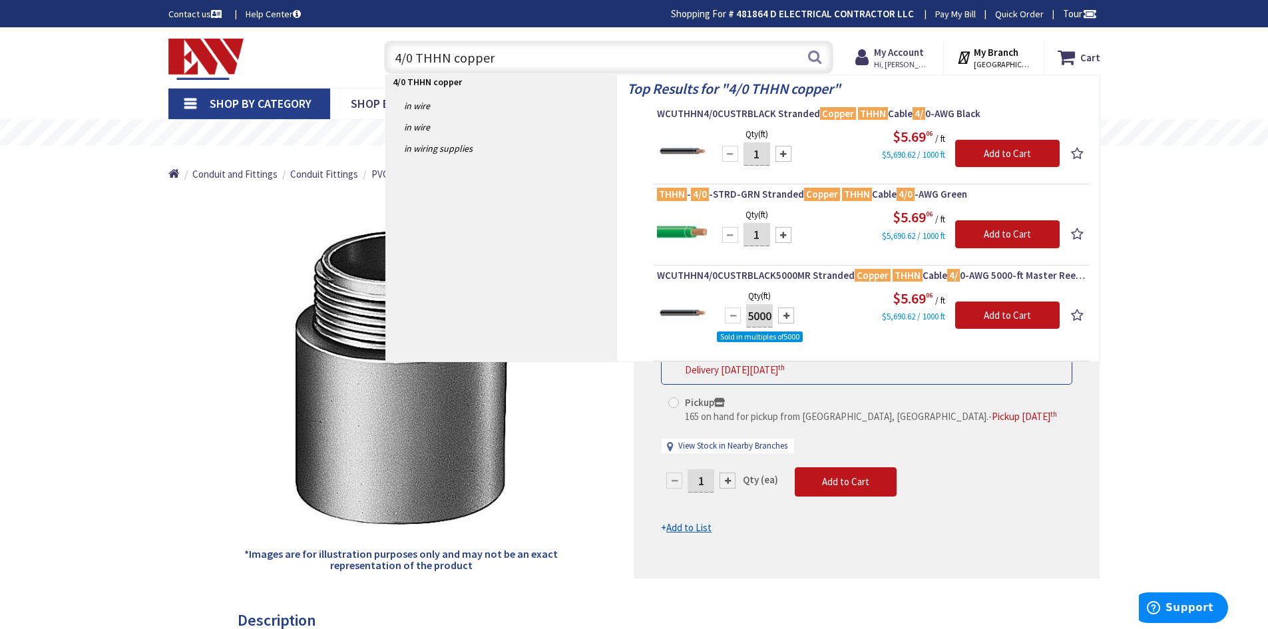
click at [445, 54] on input "4/0 THHN copper" at bounding box center [608, 57] width 449 height 33
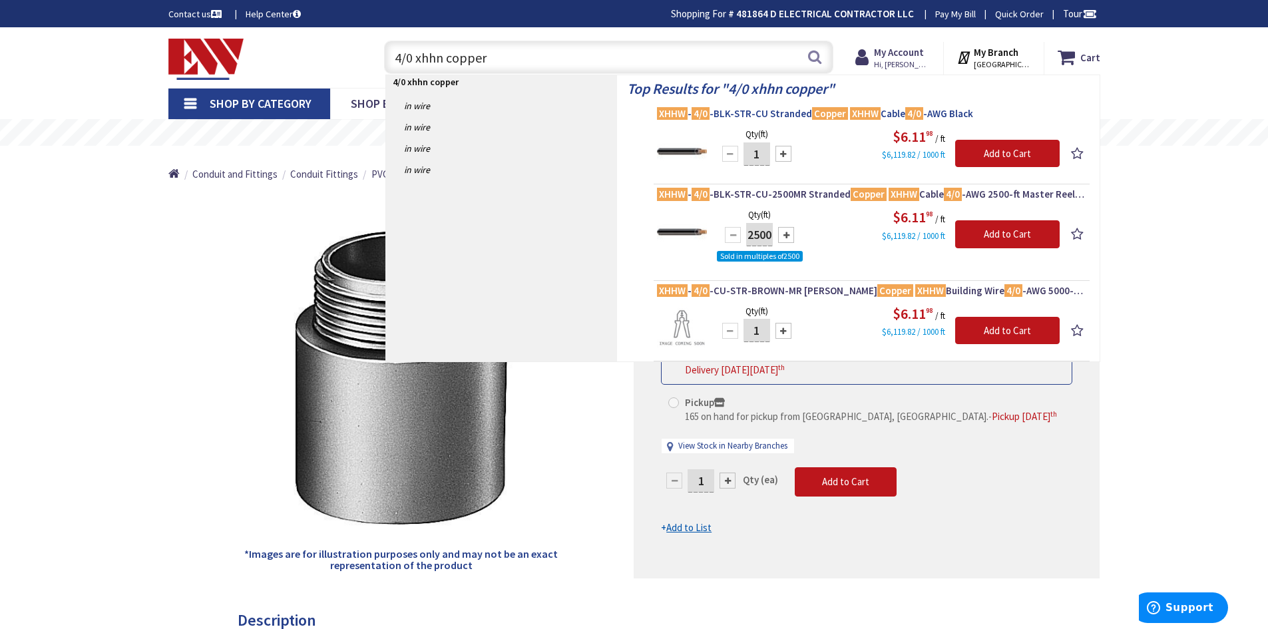
type input "4/0 xhhn copper"
click at [767, 114] on span "XHHW - 4/0 -BLK-STR-CU Stranded Copper XHHW Cable 4/0 -AWG Black" at bounding box center [871, 113] width 429 height 13
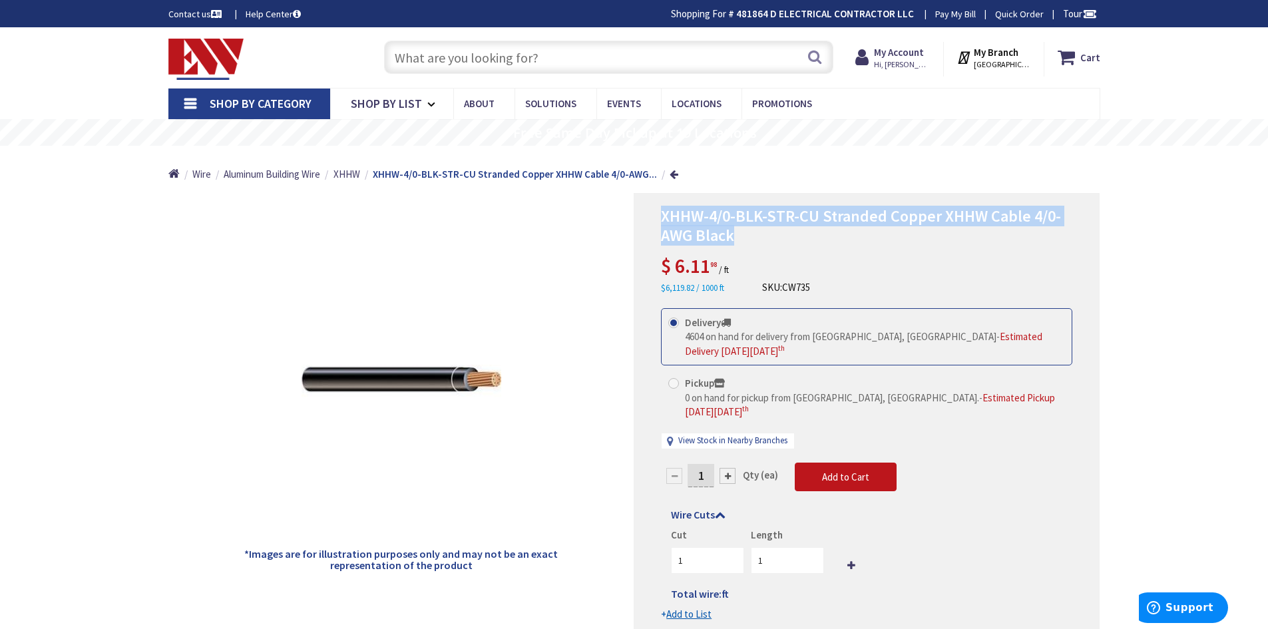
drag, startPoint x: 654, startPoint y: 215, endPoint x: 997, endPoint y: 229, distance: 343.2
click at [1056, 232] on div "XHHW-4/0-BLK-STR-CU Stranded Copper XHHW Cable 4/0-AWG Black $ 6.11 98 / ft $6,…" at bounding box center [867, 414] width 466 height 443
copy span "XHHW-4/0-BLK-STR-CU Stranded Copper XHHW Cable 4/0-AWG Black"
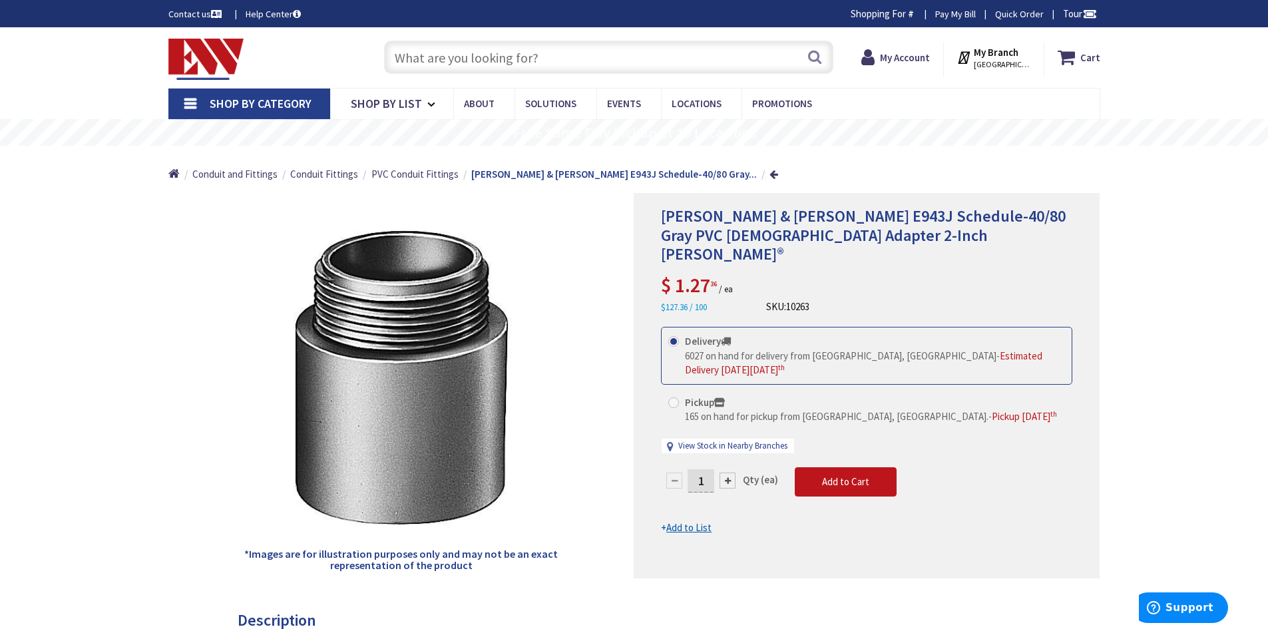
click at [450, 61] on input "text" at bounding box center [608, 57] width 449 height 33
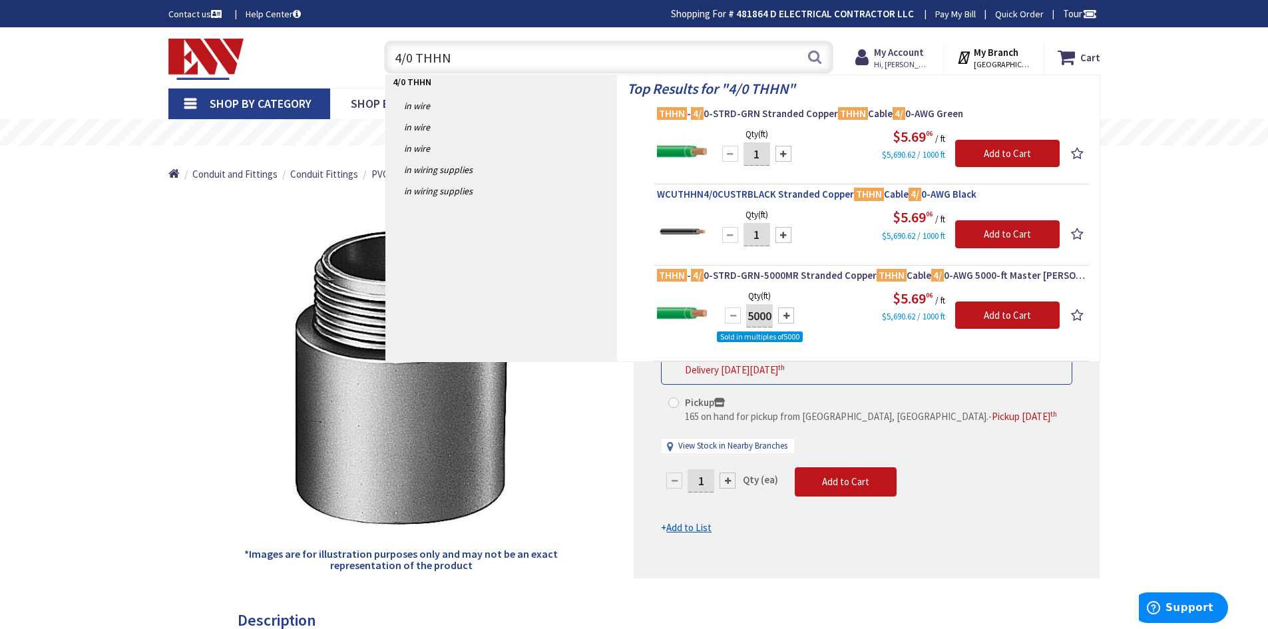
type input "4/0 THHN"
click at [762, 195] on span "WCUTHHN4/0CUSTRBLACK Stranded Copper THHN Cable 4/ 0-AWG Black" at bounding box center [871, 194] width 429 height 13
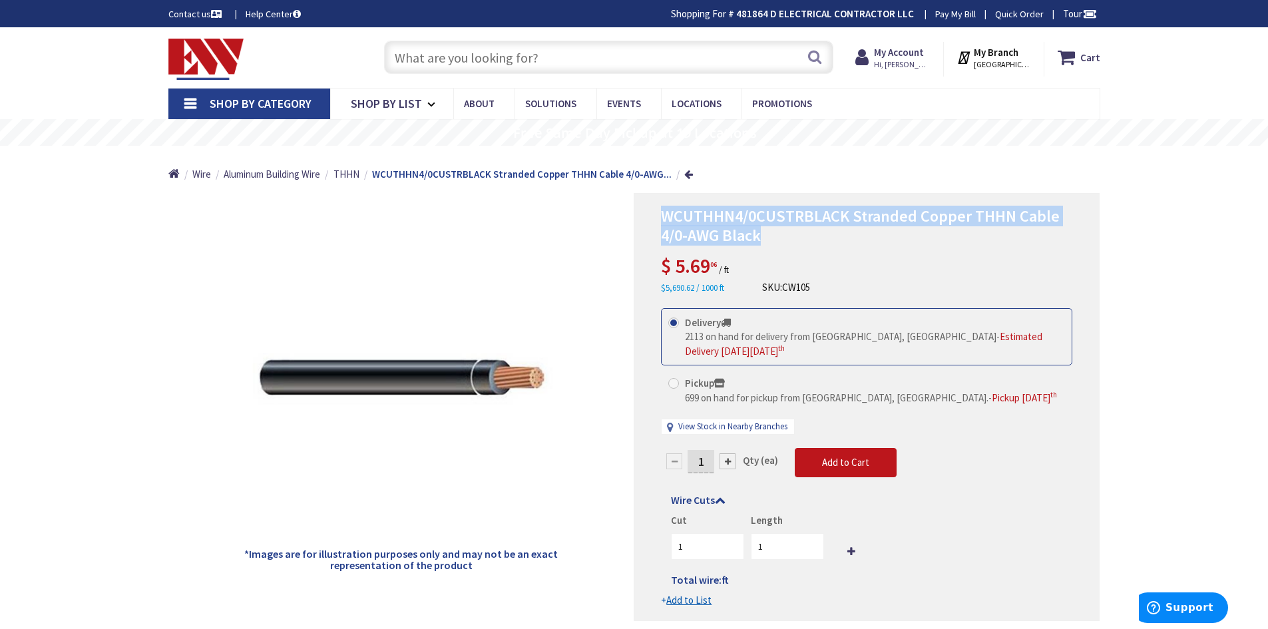
drag, startPoint x: 663, startPoint y: 216, endPoint x: 911, endPoint y: 223, distance: 247.8
click at [1032, 231] on h1 "WCUTHHN4/0CUSTRBLACK Stranded Copper THHN Cable 4/0-AWG Black" at bounding box center [866, 226] width 411 height 39
copy span "WCUTHHN4/0CUSTRBLACK Stranded Copper THHN Cable 4/0-AWG Black"
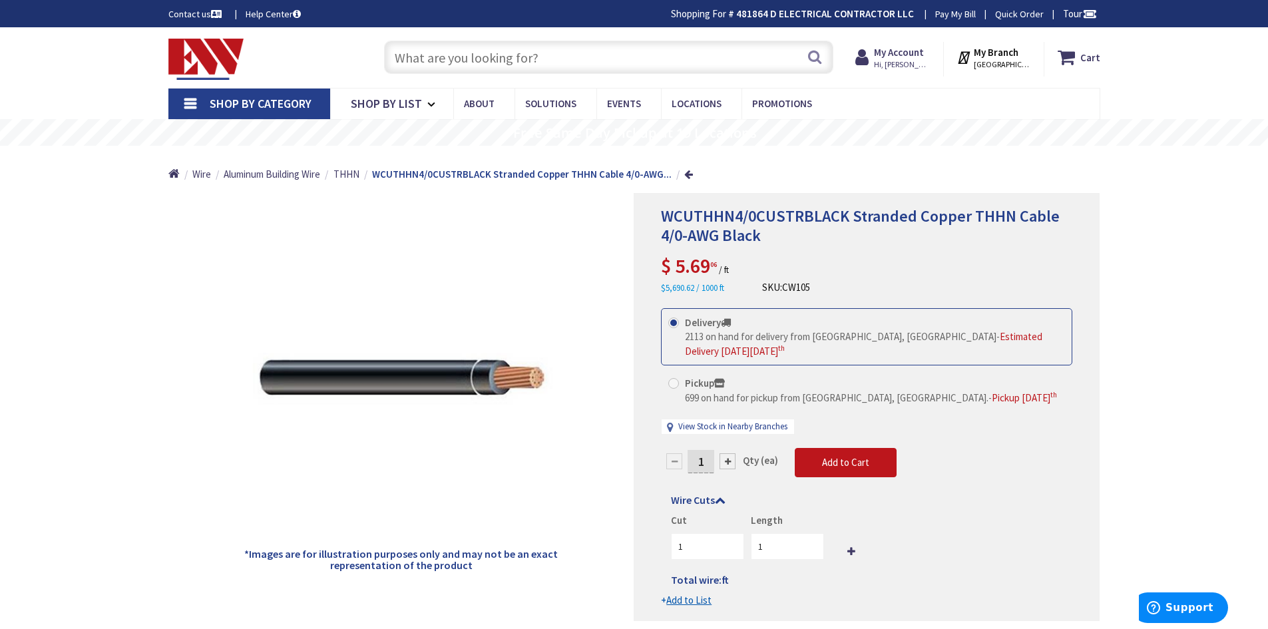
click at [471, 61] on input "text" at bounding box center [608, 57] width 449 height 33
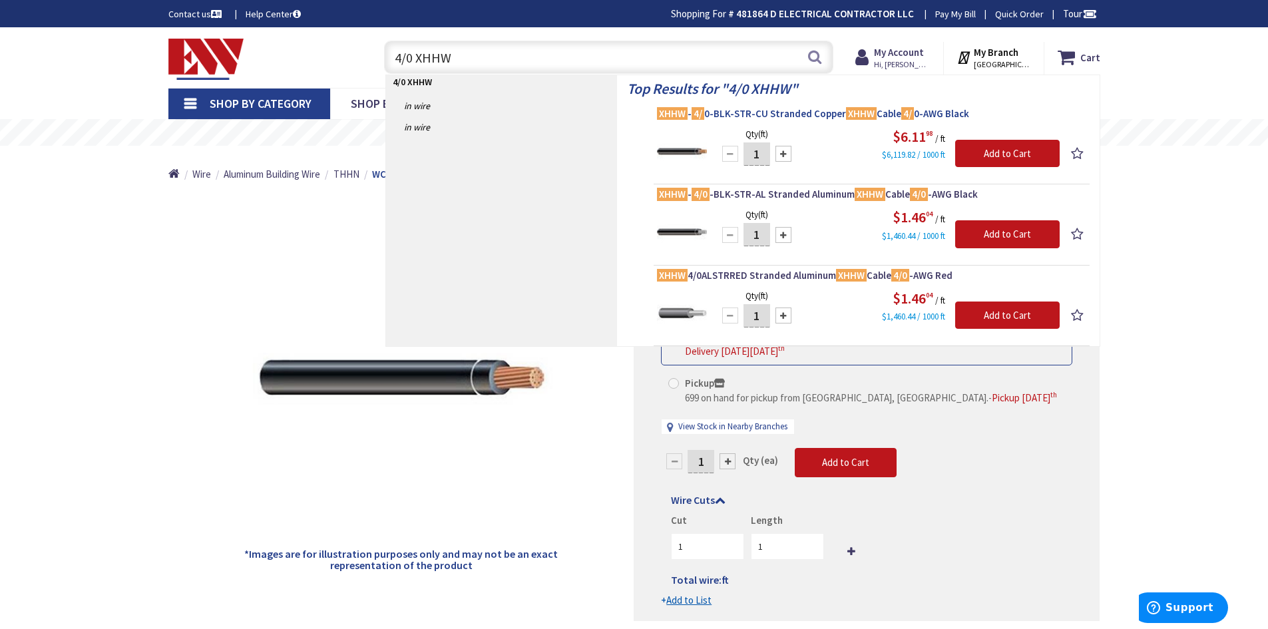
type input "4/0 XHHW"
click at [819, 111] on span "XHHW - 4/ 0-BLK-STR-CU Stranded Copper XHHW Cable 4/ 0-AWG Black" at bounding box center [871, 113] width 429 height 13
